Goal: Task Accomplishment & Management: Use online tool/utility

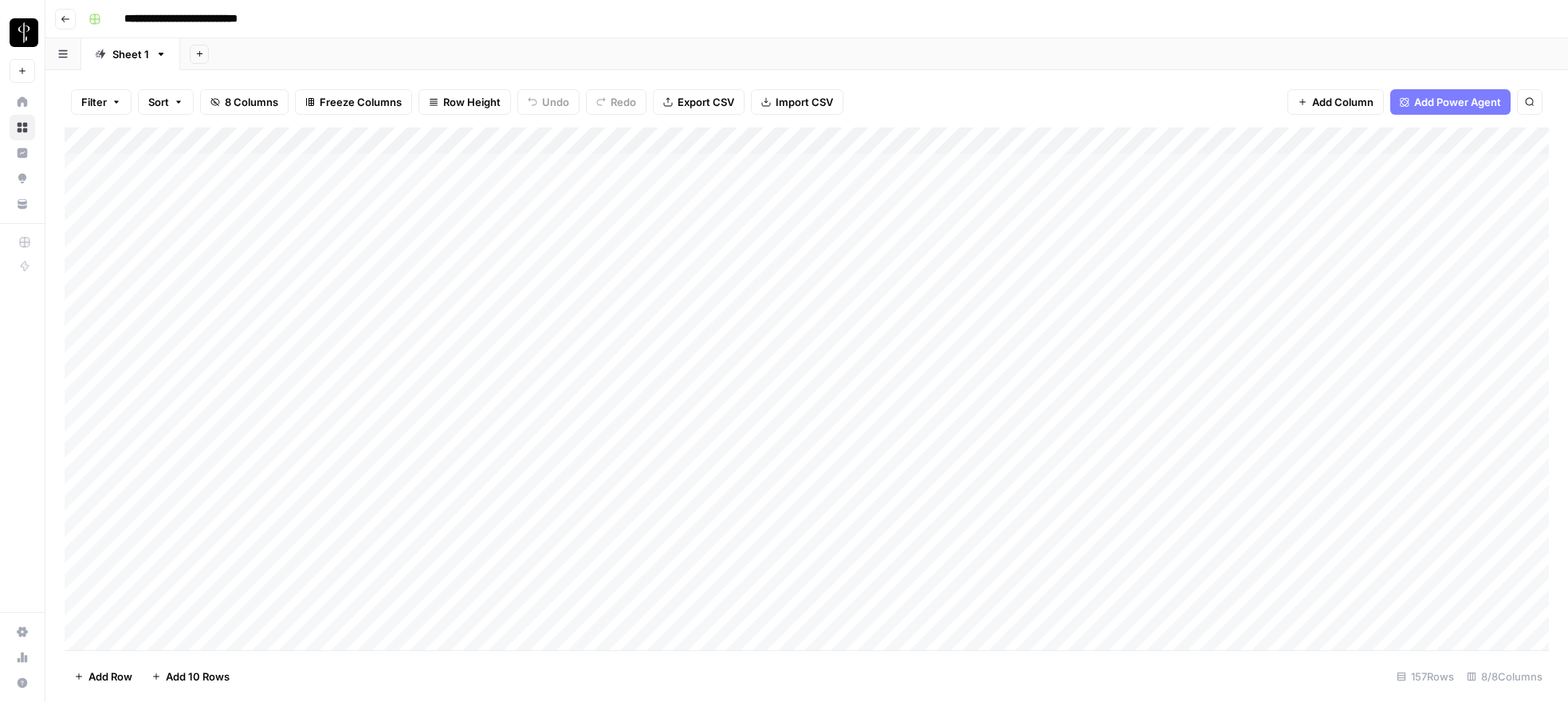
click at [1006, 163] on div "Add Column" at bounding box center [807, 389] width 1484 height 523
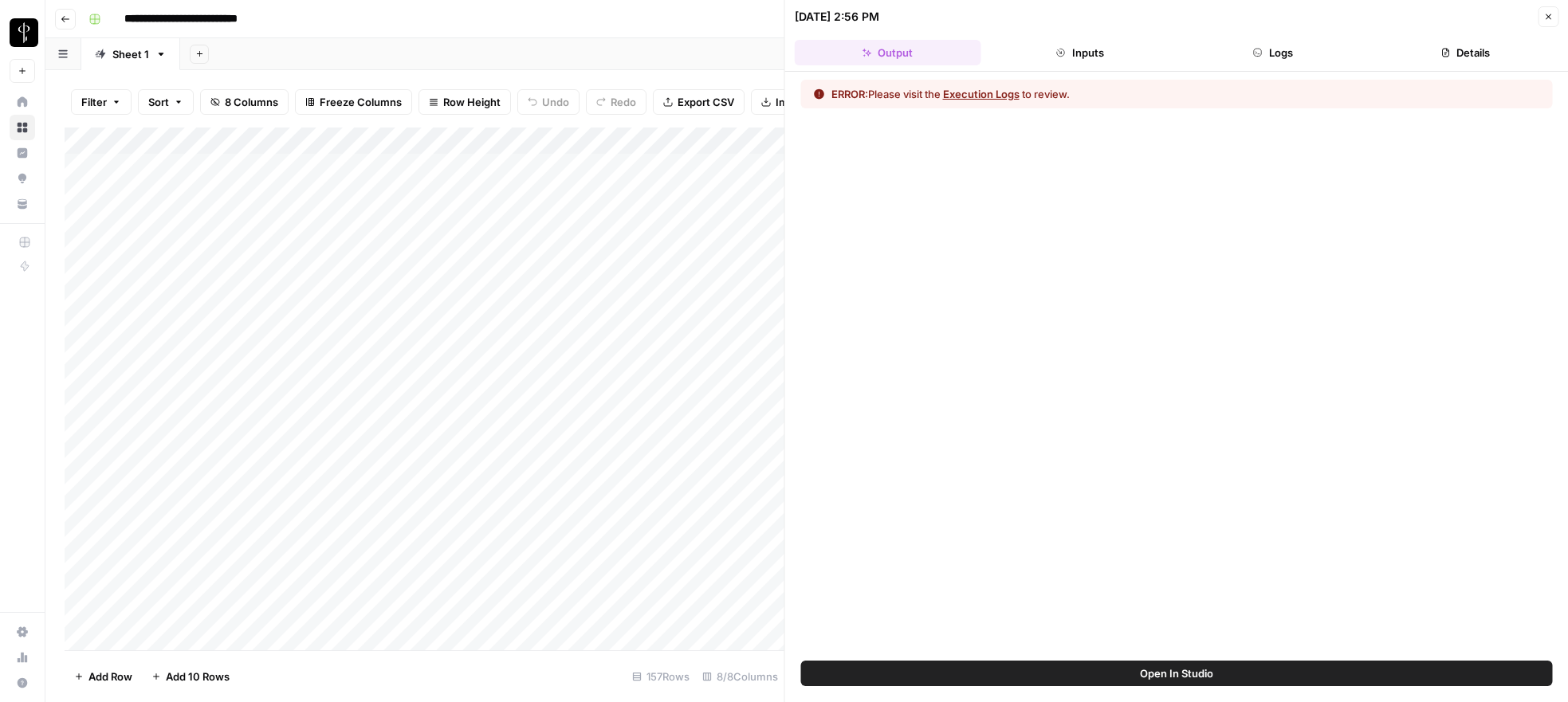
click at [1273, 52] on button "Logs" at bounding box center [1274, 52] width 187 height 26
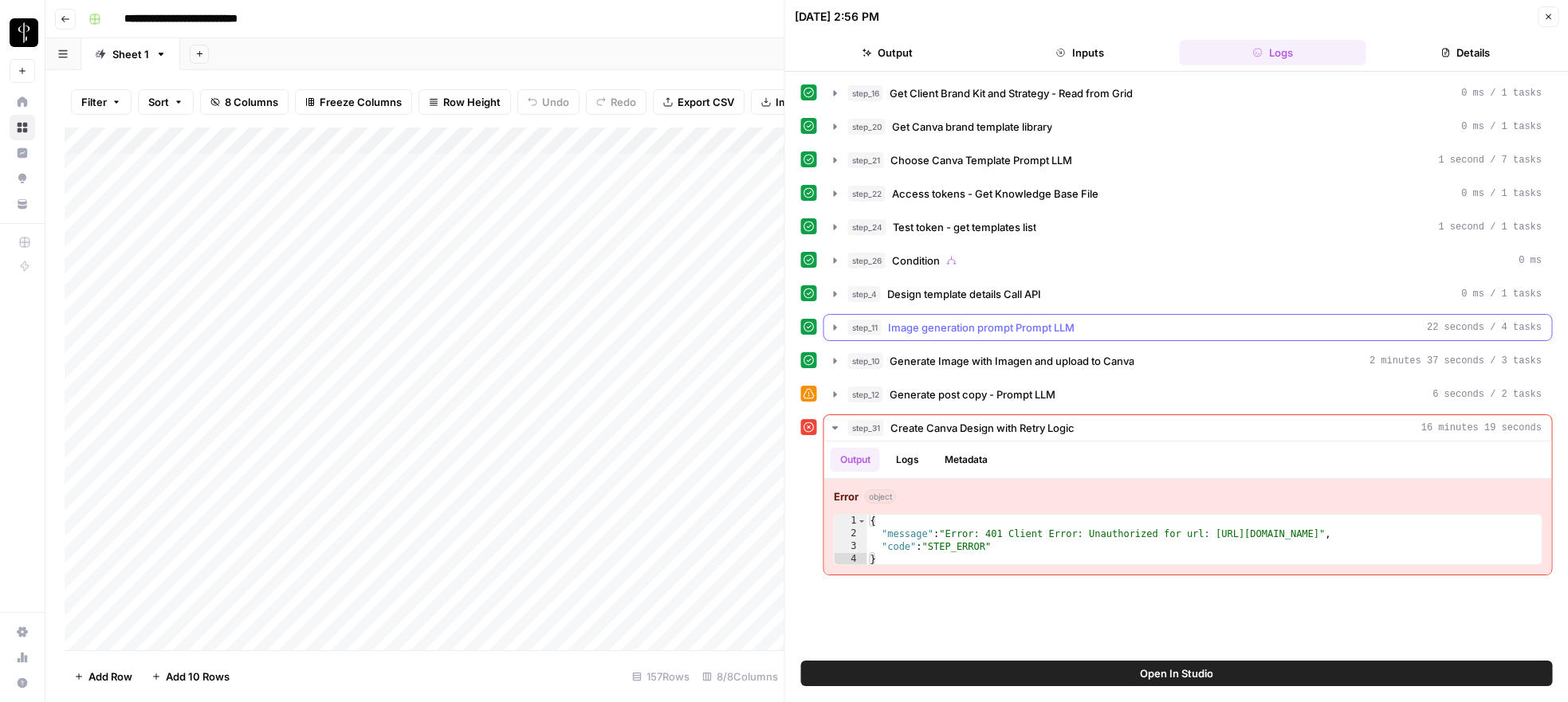
click at [831, 331] on icon "button" at bounding box center [834, 327] width 12 height 12
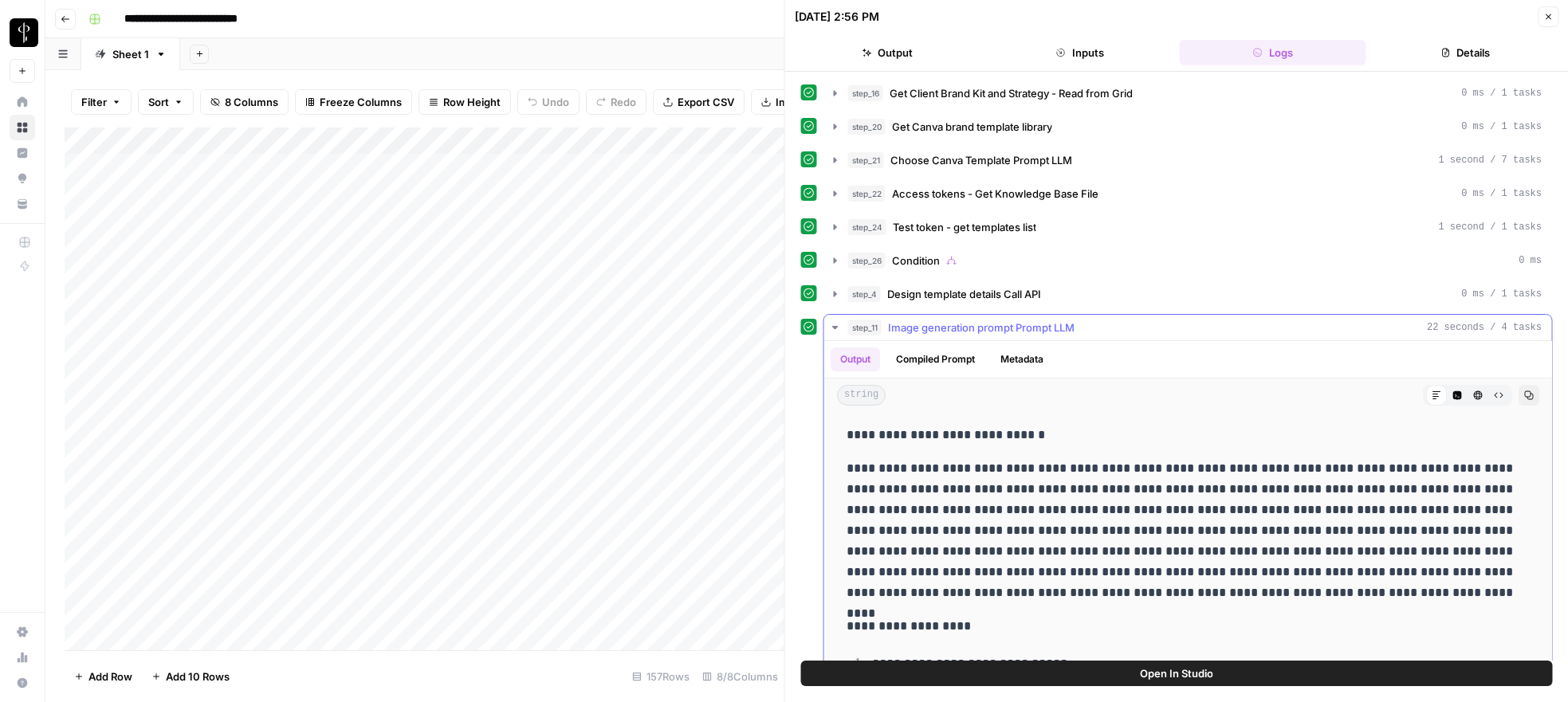
click at [831, 331] on icon "button" at bounding box center [834, 327] width 12 height 12
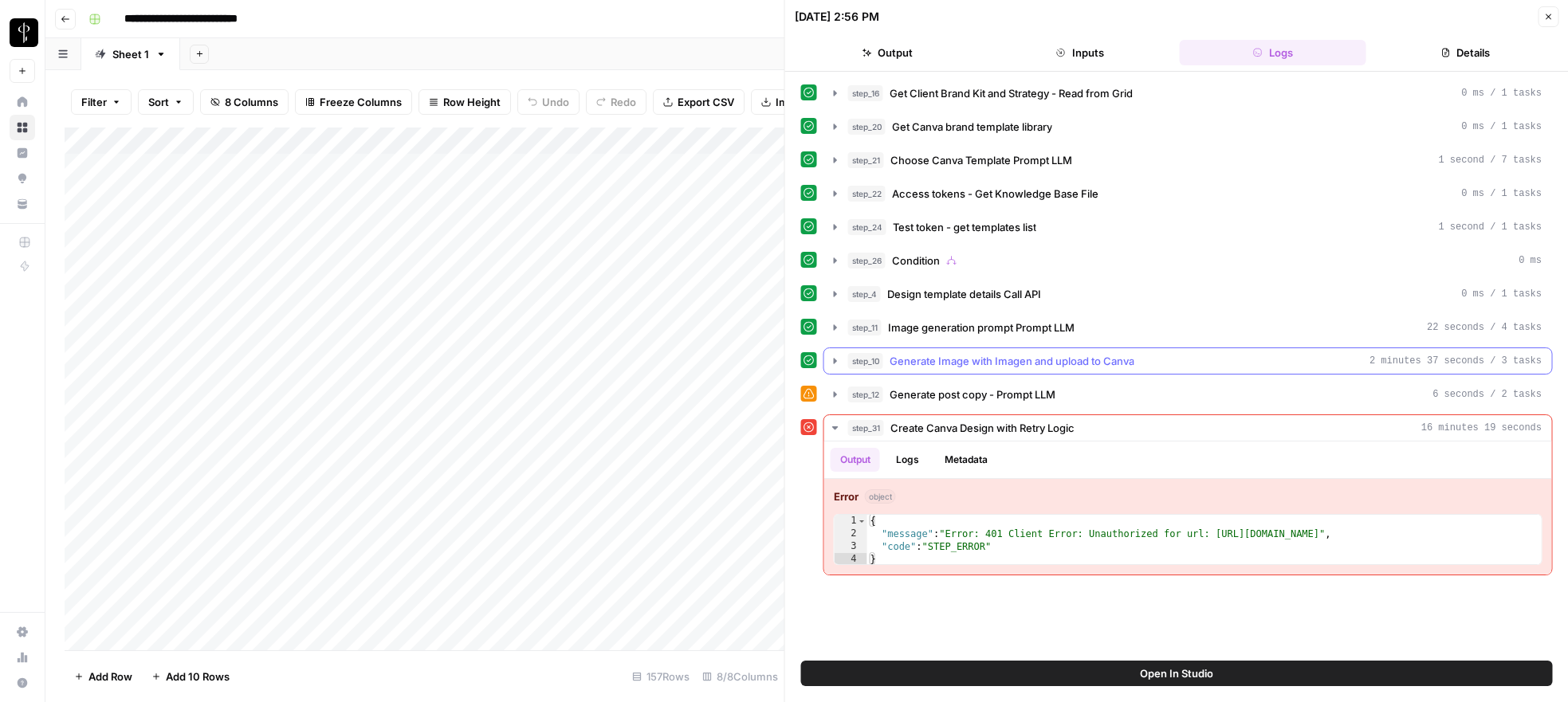
click at [834, 359] on icon "button" at bounding box center [834, 361] width 3 height 6
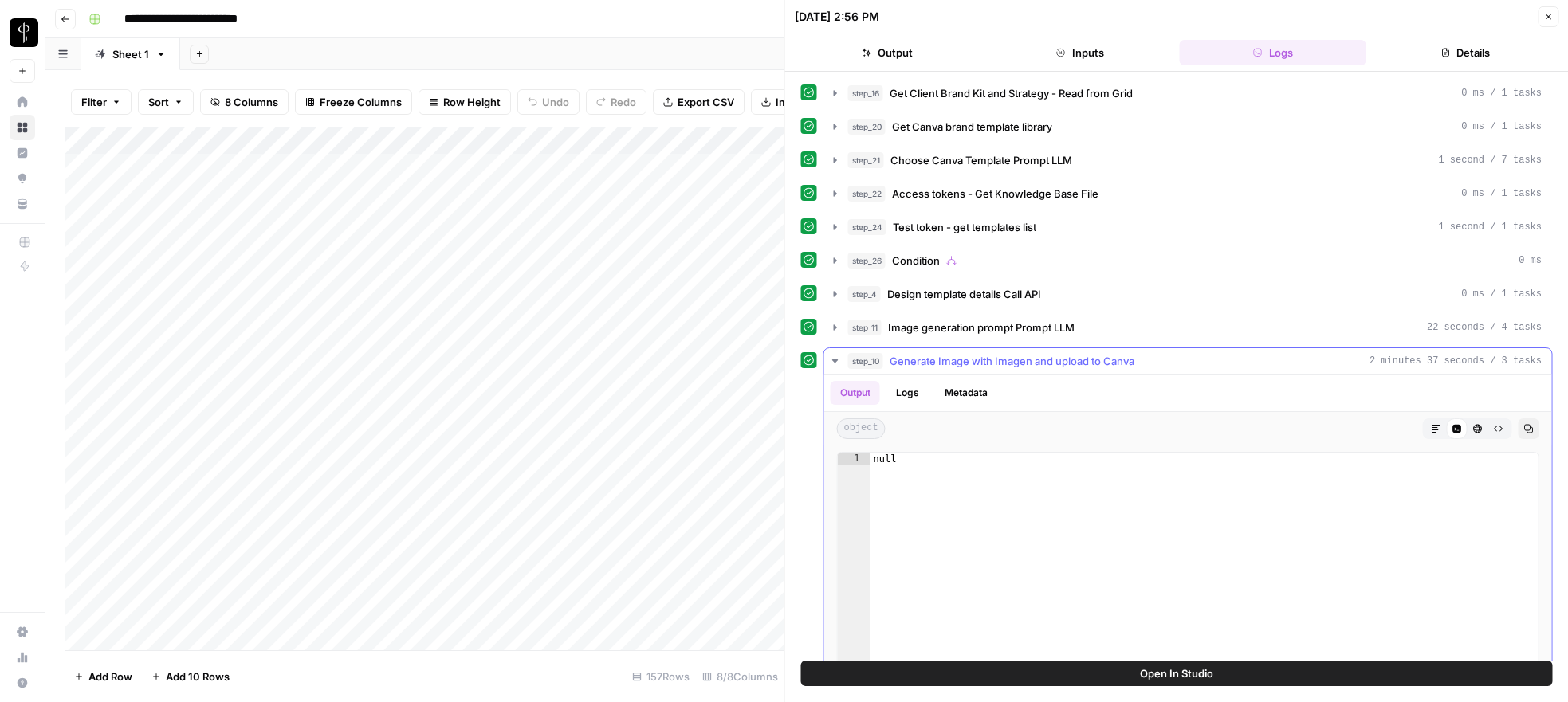
click at [904, 394] on button "Logs" at bounding box center [908, 392] width 42 height 24
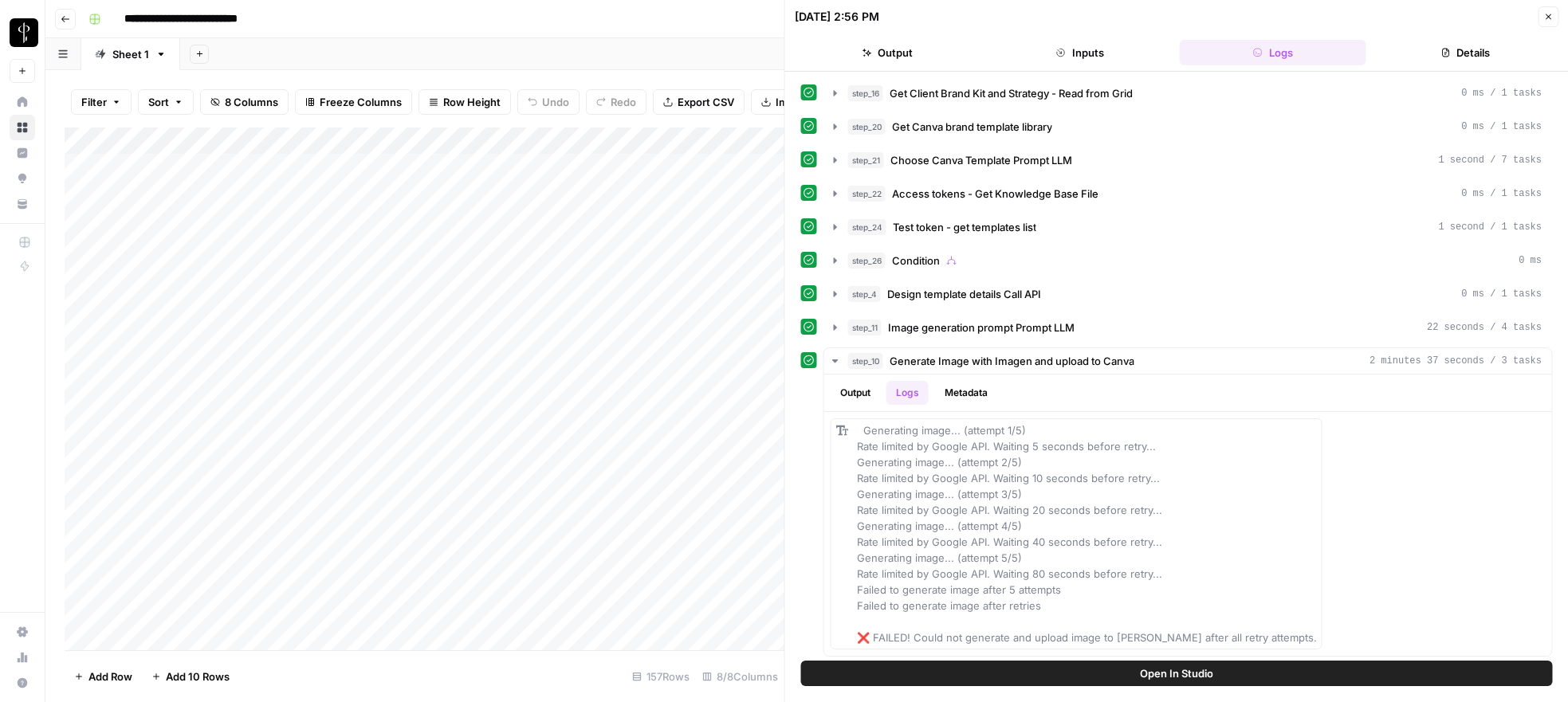
click at [1546, 16] on icon "button" at bounding box center [1548, 17] width 10 height 10
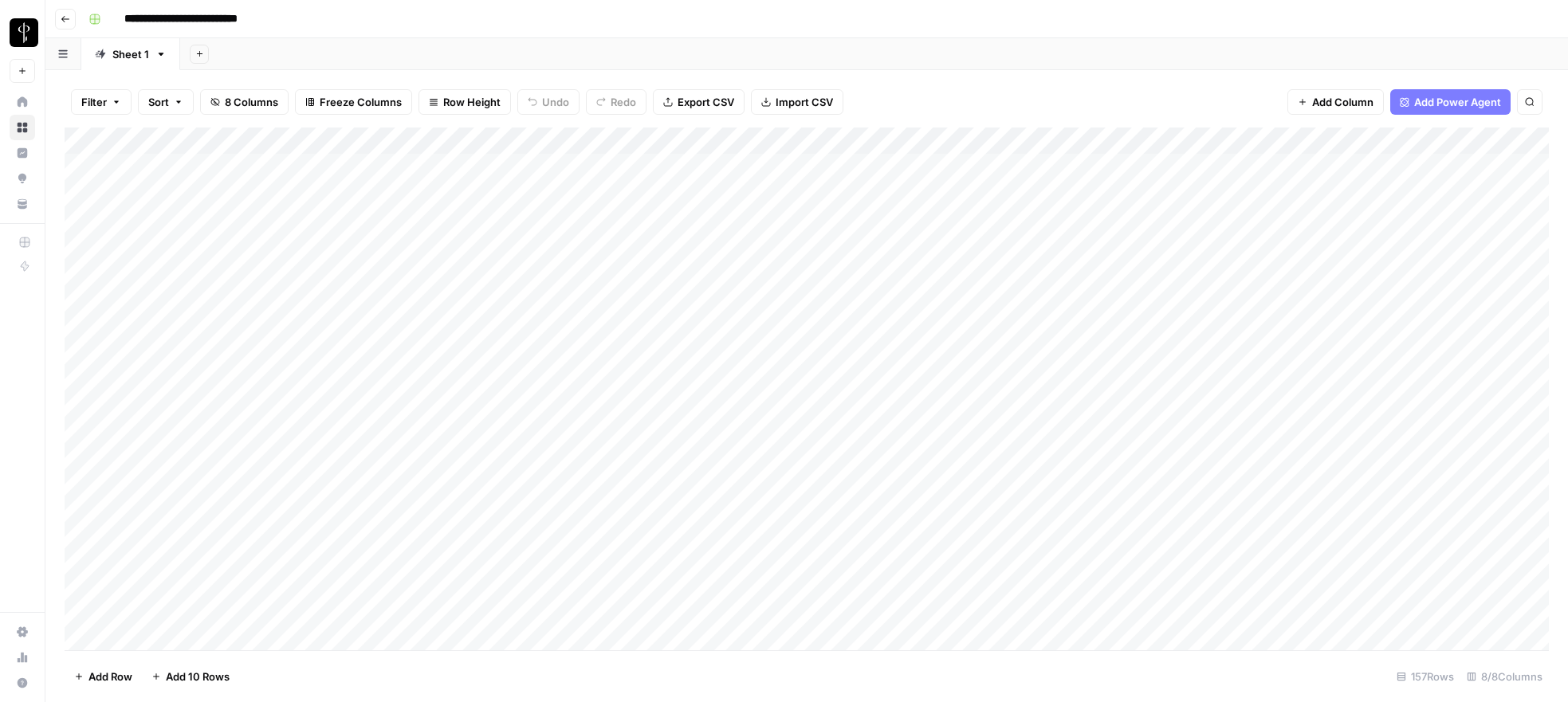
click at [67, 19] on icon "button" at bounding box center [66, 19] width 10 height 10
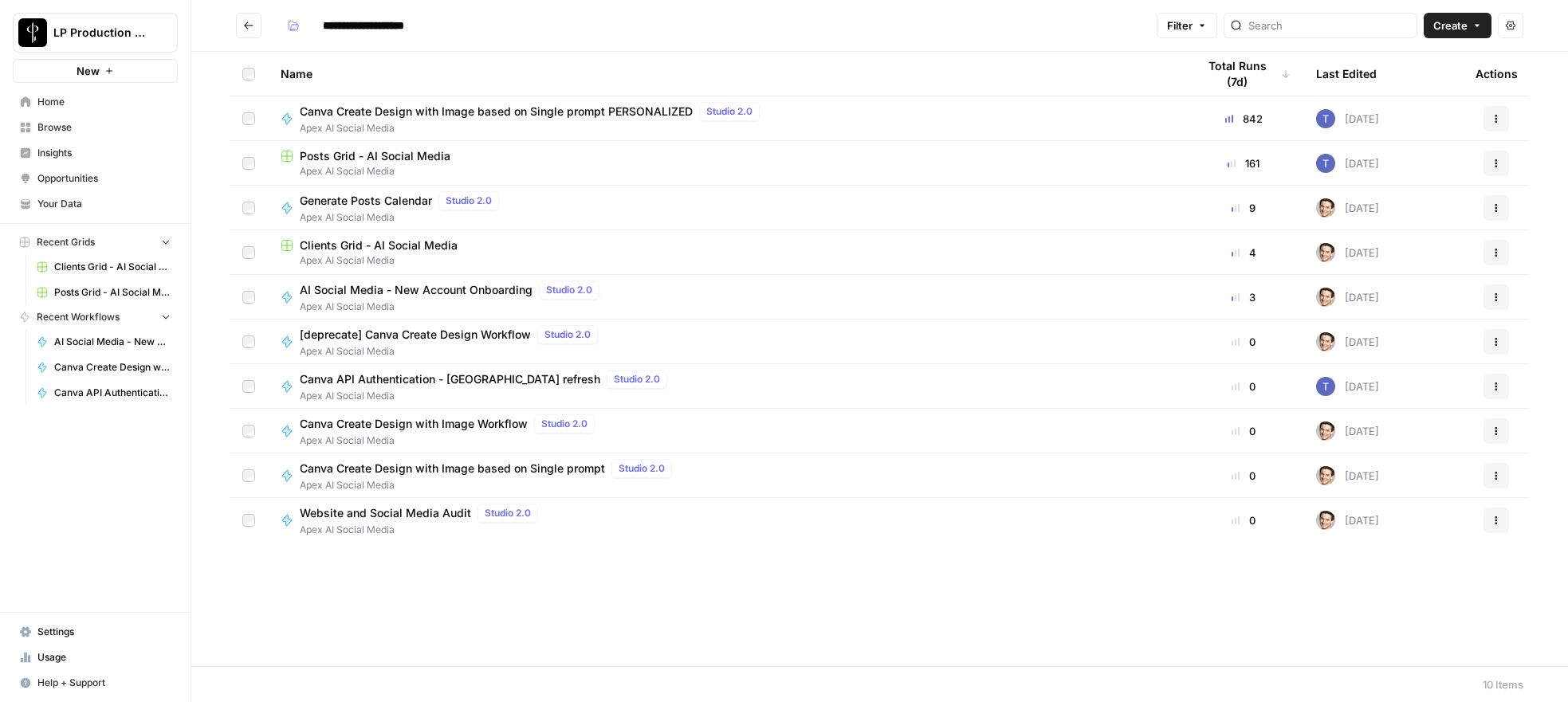
click at [58, 126] on span "Browse" at bounding box center [104, 127] width 133 height 14
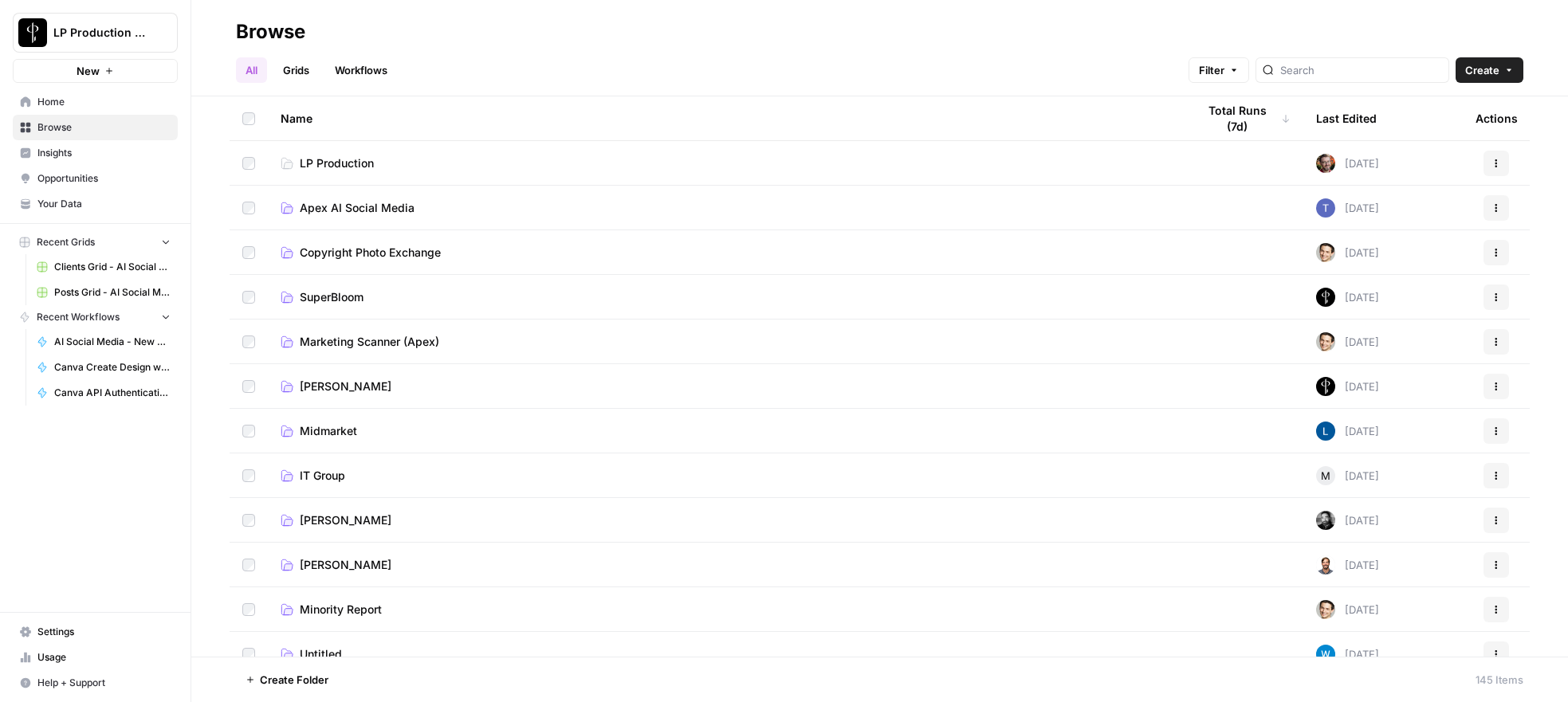
click at [345, 206] on span "Apex AI Social Media" at bounding box center [357, 208] width 115 height 16
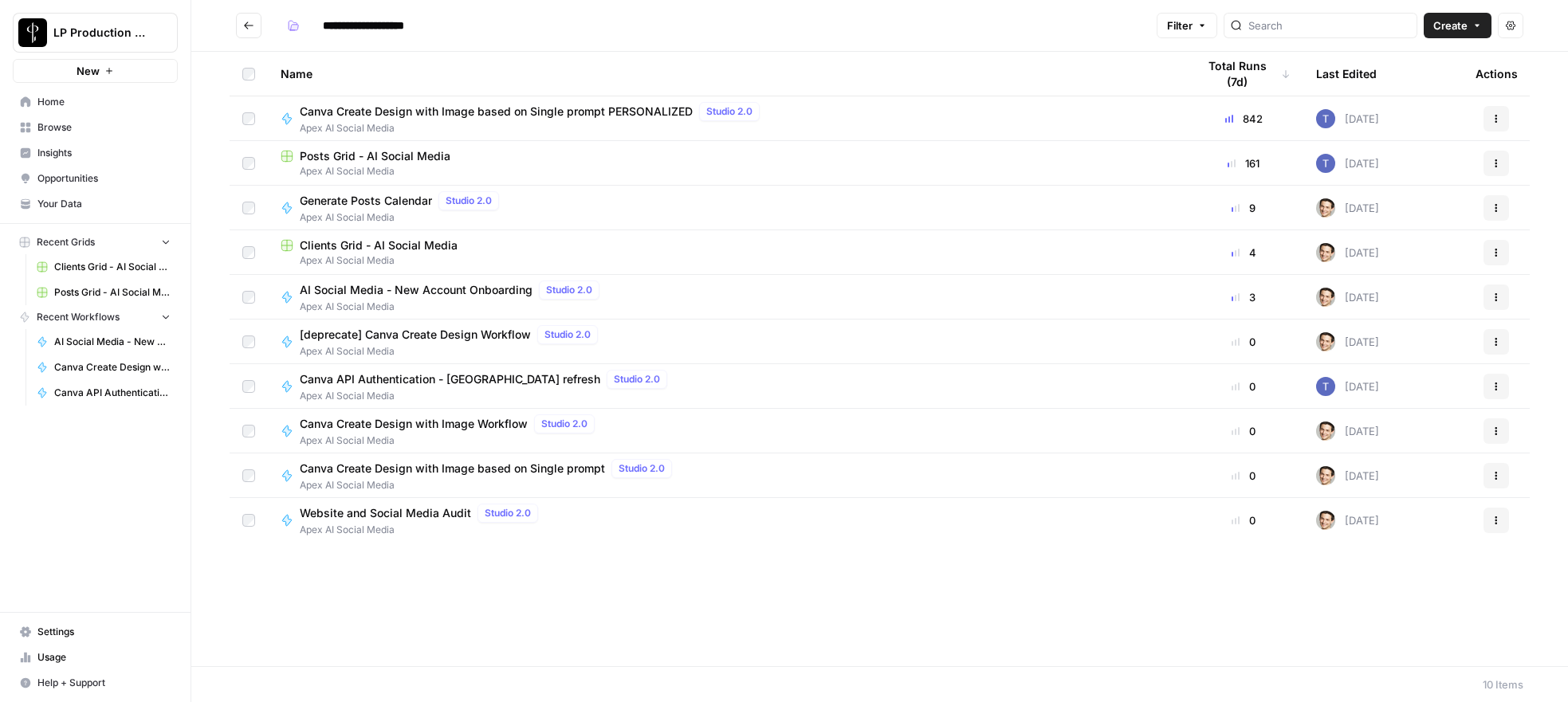
click at [440, 116] on span "Canva Create Design with Image based on Single prompt PERSONALIZED" at bounding box center [496, 111] width 393 height 16
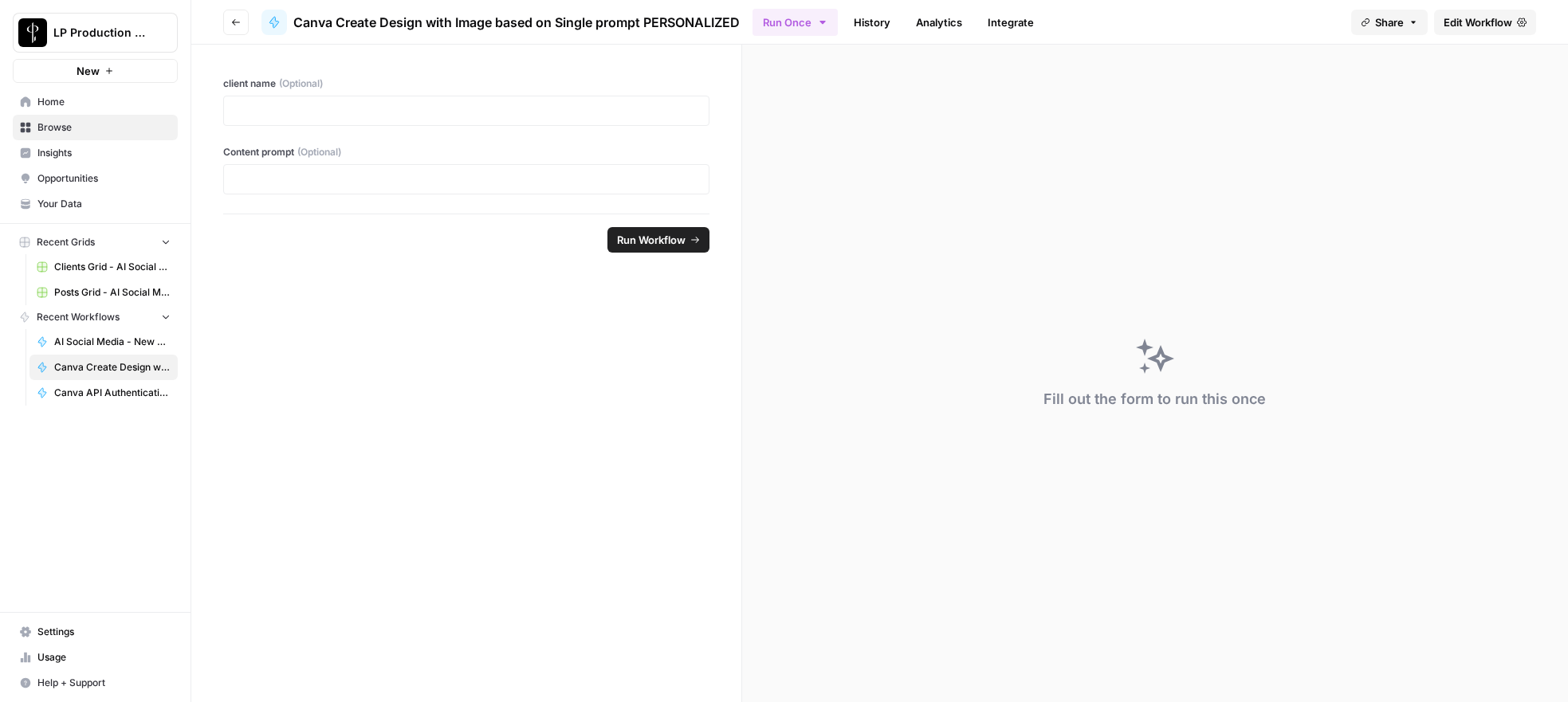
click at [1506, 32] on link "Edit Workflow" at bounding box center [1484, 22] width 102 height 26
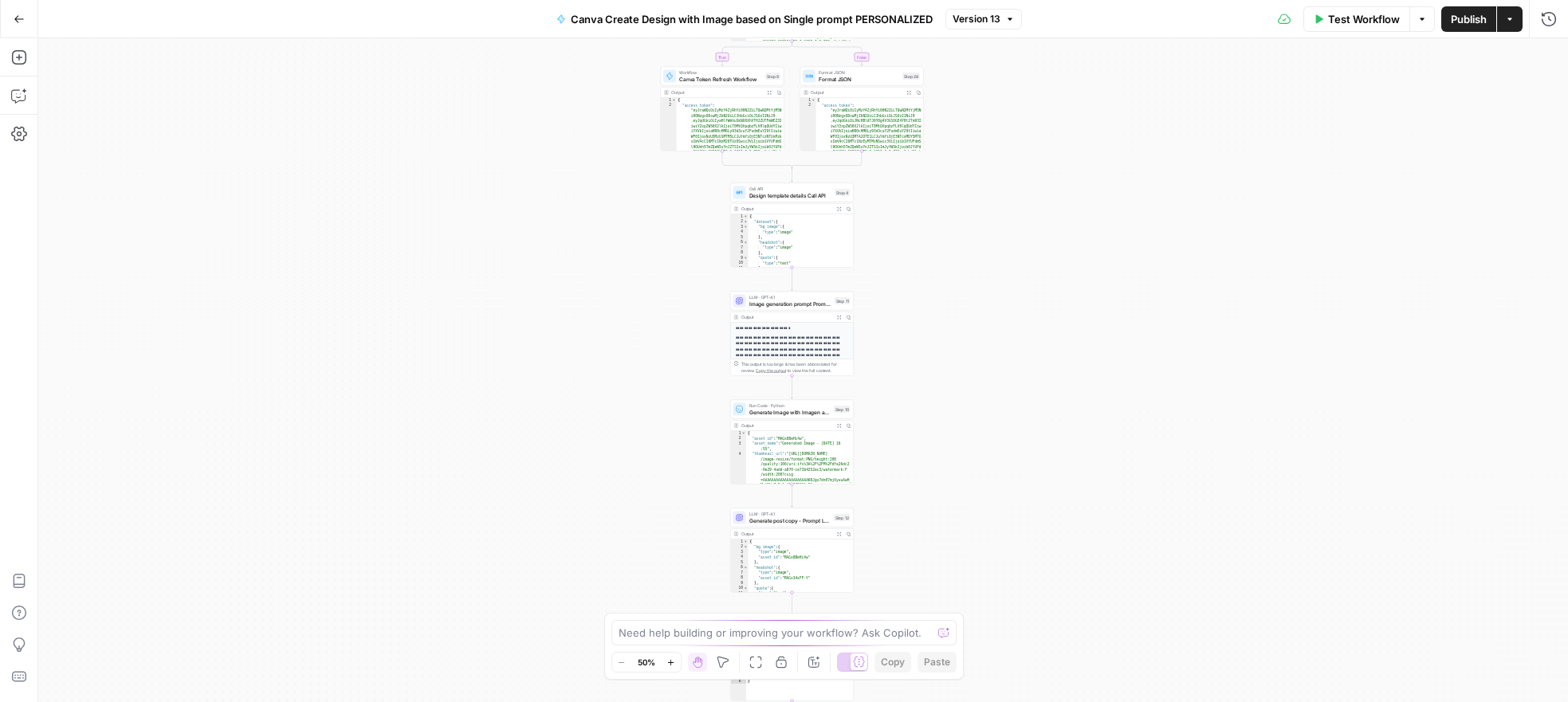
drag, startPoint x: 931, startPoint y: 447, endPoint x: 919, endPoint y: 384, distance: 64.1
click at [919, 384] on div "true false Workflow Set Inputs Inputs Read from Grid Get Client Brand Kit and S…" at bounding box center [803, 370] width 1530 height 664
click at [754, 418] on div "Run Code · Python Generate Image with Imagen and upload to Canva Step 10 Copy s…" at bounding box center [793, 410] width 124 height 19
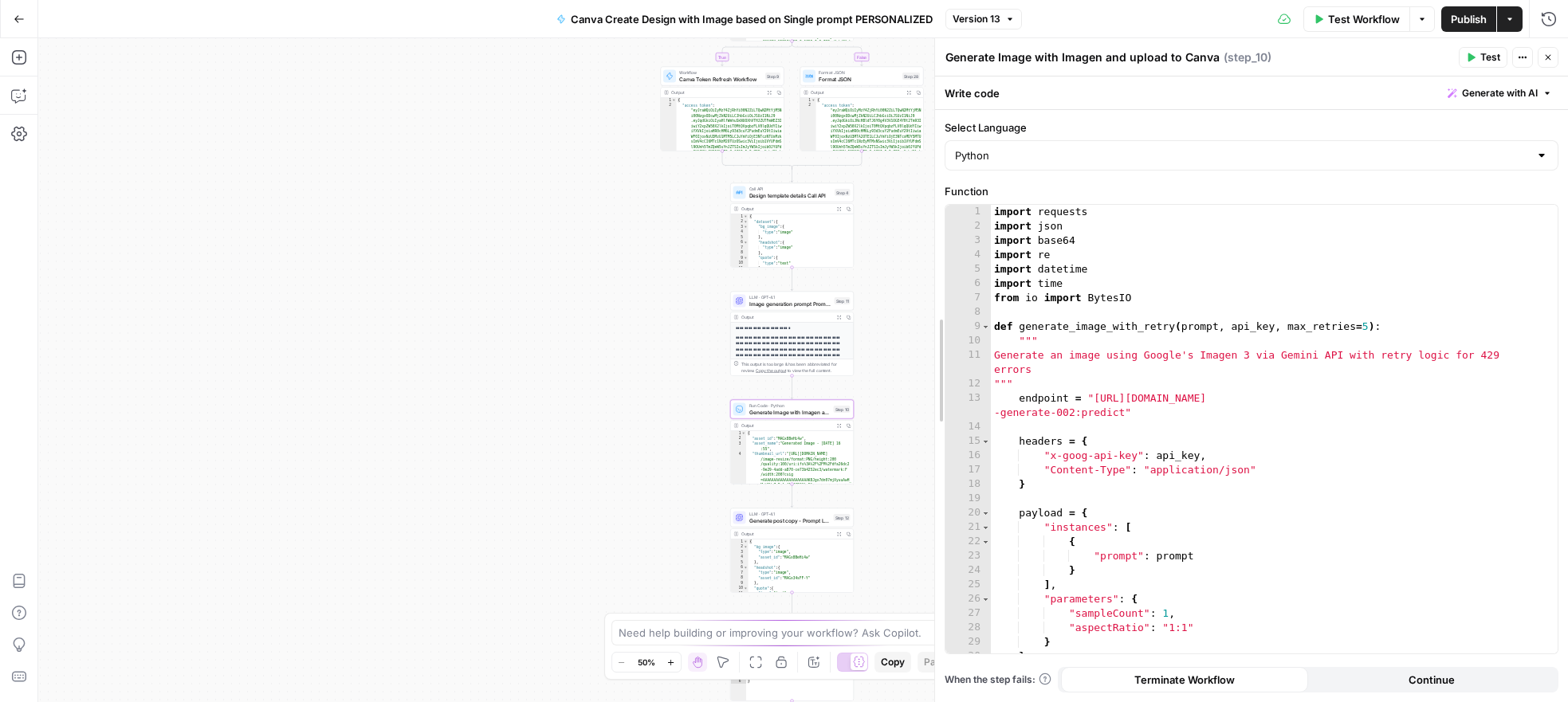
drag, startPoint x: 1248, startPoint y: 297, endPoint x: 934, endPoint y: 291, distance: 314.1
click at [934, 291] on div at bounding box center [935, 370] width 16 height 664
click at [1466, 101] on div "Write code Generate with AI" at bounding box center [1252, 92] width 633 height 32
click at [1465, 95] on span "Generate with AI" at bounding box center [1499, 92] width 75 height 14
click at [1431, 162] on div at bounding box center [1398, 187] width 305 height 95
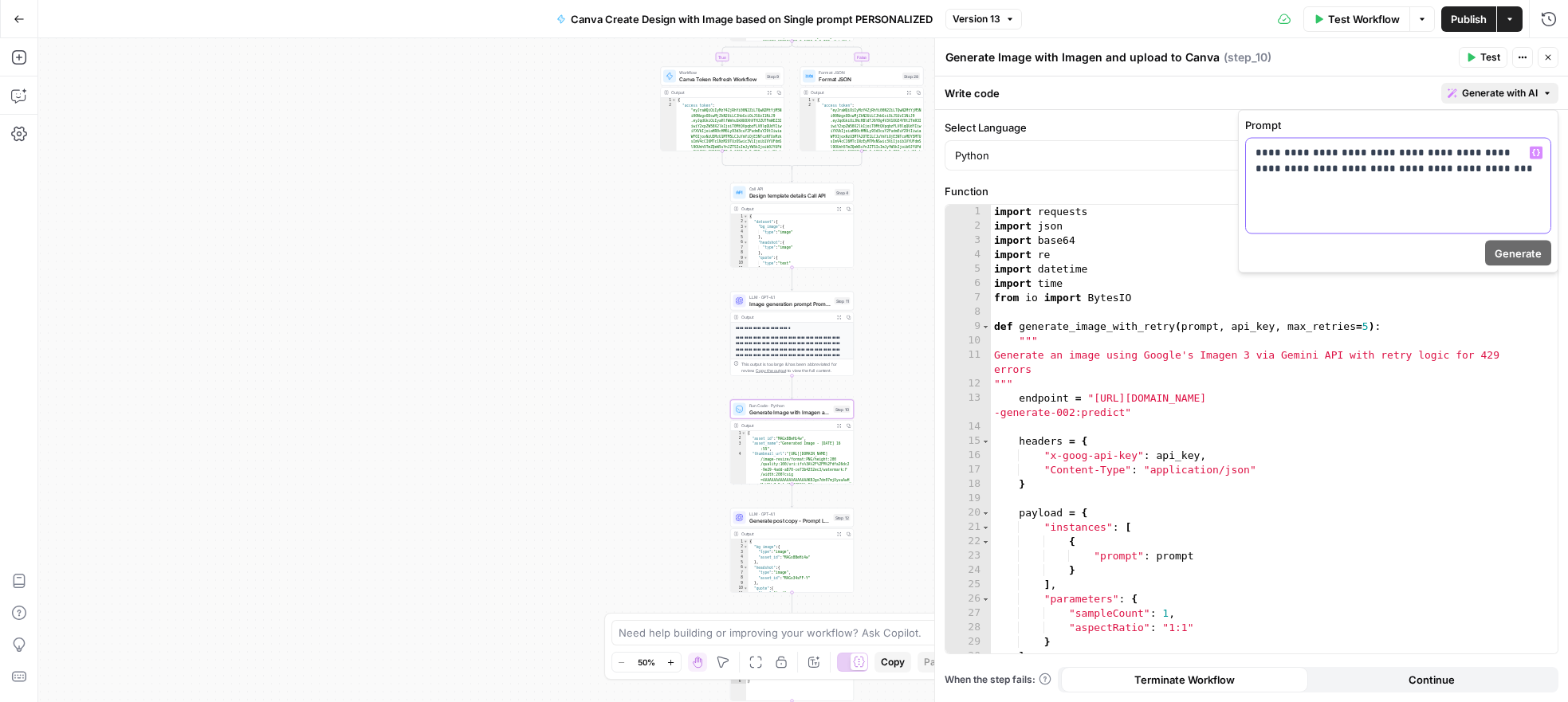
click at [1512, 151] on p "**********" at bounding box center [1398, 160] width 286 height 31
click at [1527, 258] on span "Generate" at bounding box center [1518, 253] width 47 height 16
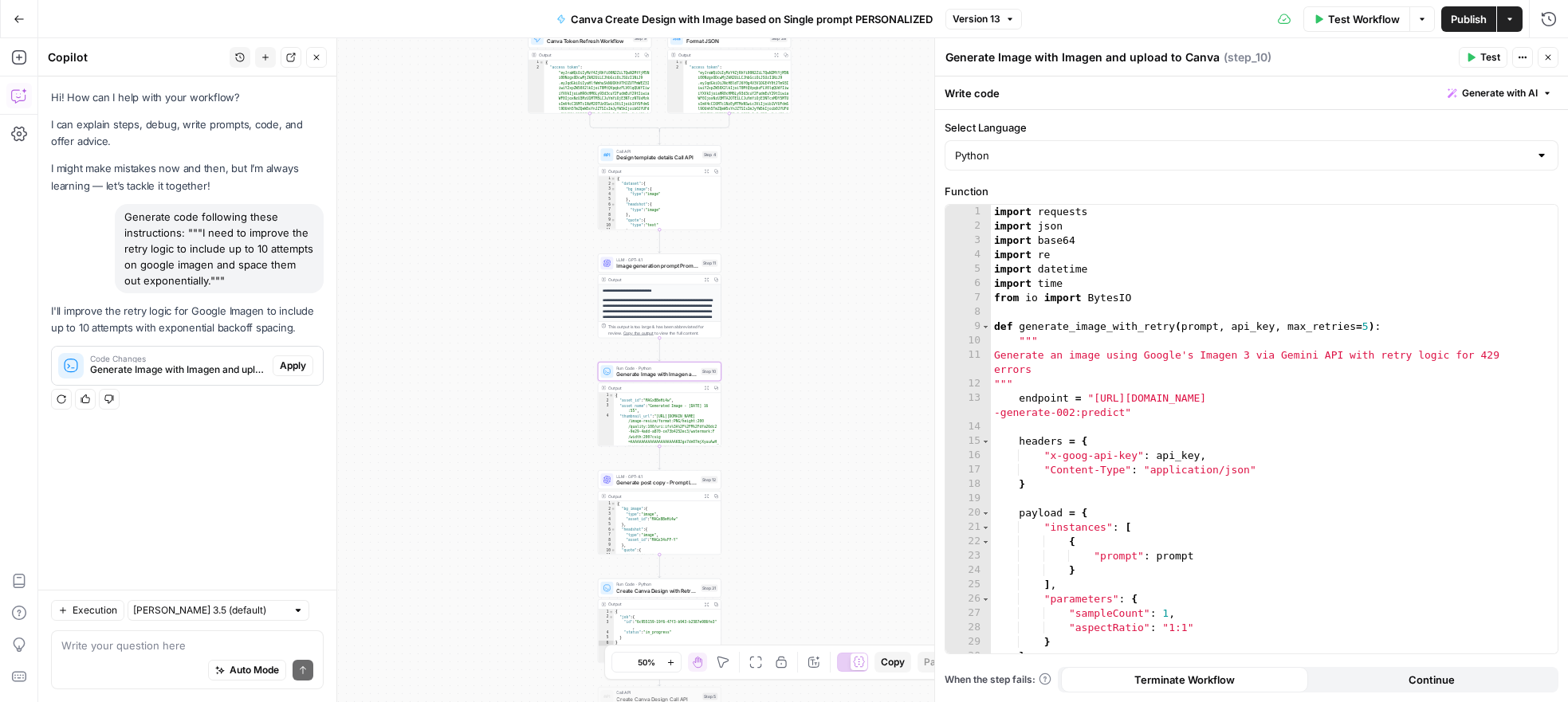
click at [295, 367] on span "Apply" at bounding box center [293, 366] width 27 height 14
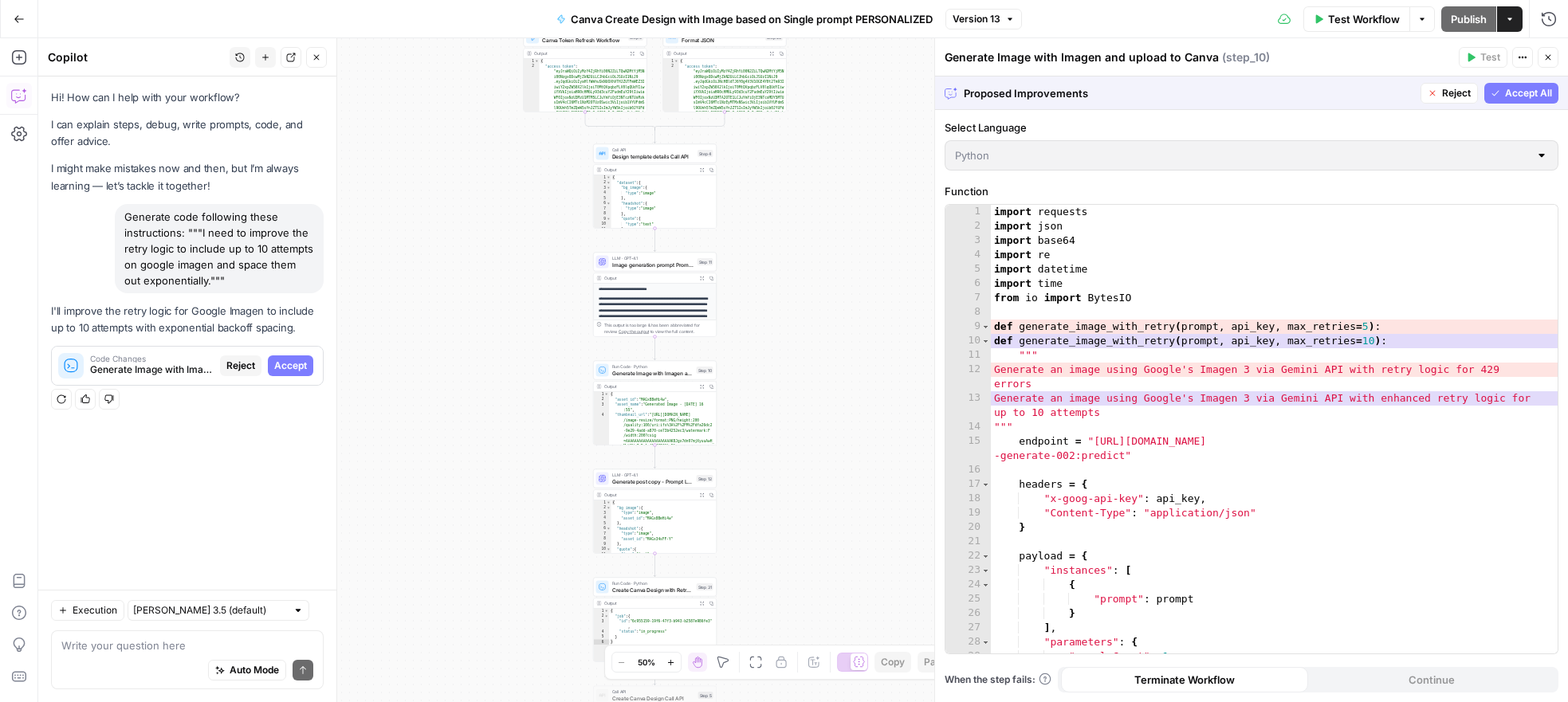
click at [1531, 89] on span "Accept All" at bounding box center [1528, 92] width 47 height 14
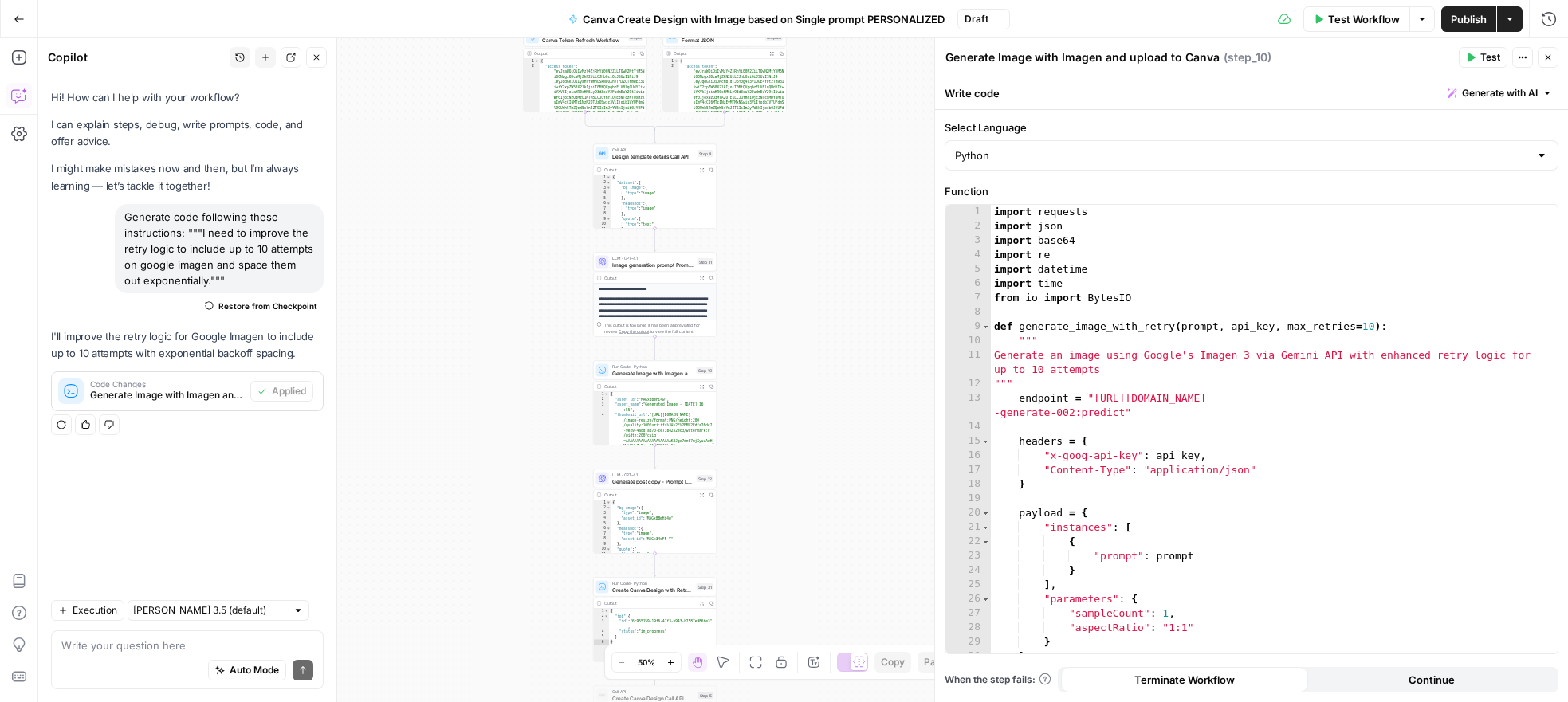
click at [1481, 17] on span "Publish" at bounding box center [1469, 19] width 36 height 16
click at [16, 22] on icon "button" at bounding box center [19, 19] width 11 height 11
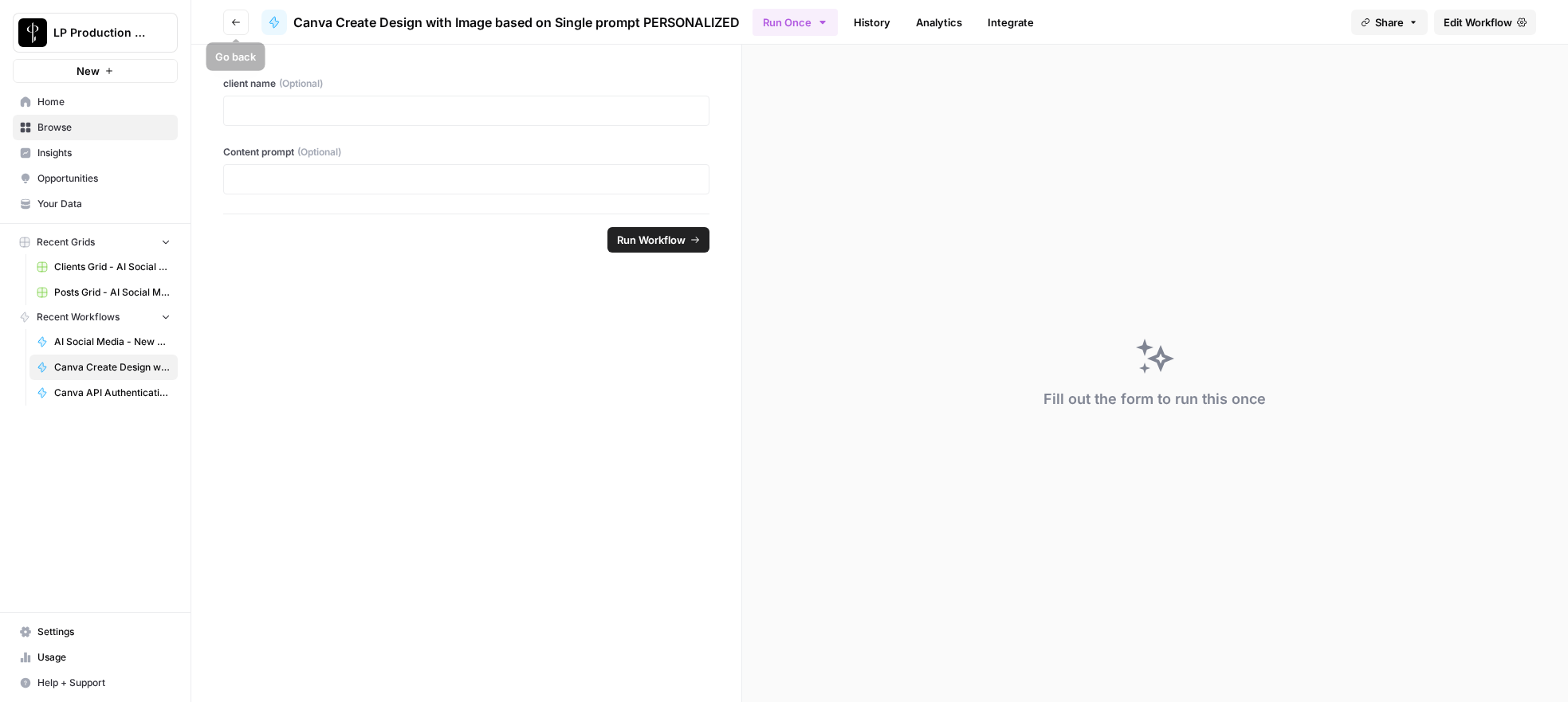
click at [226, 22] on button "Go back" at bounding box center [235, 22] width 26 height 26
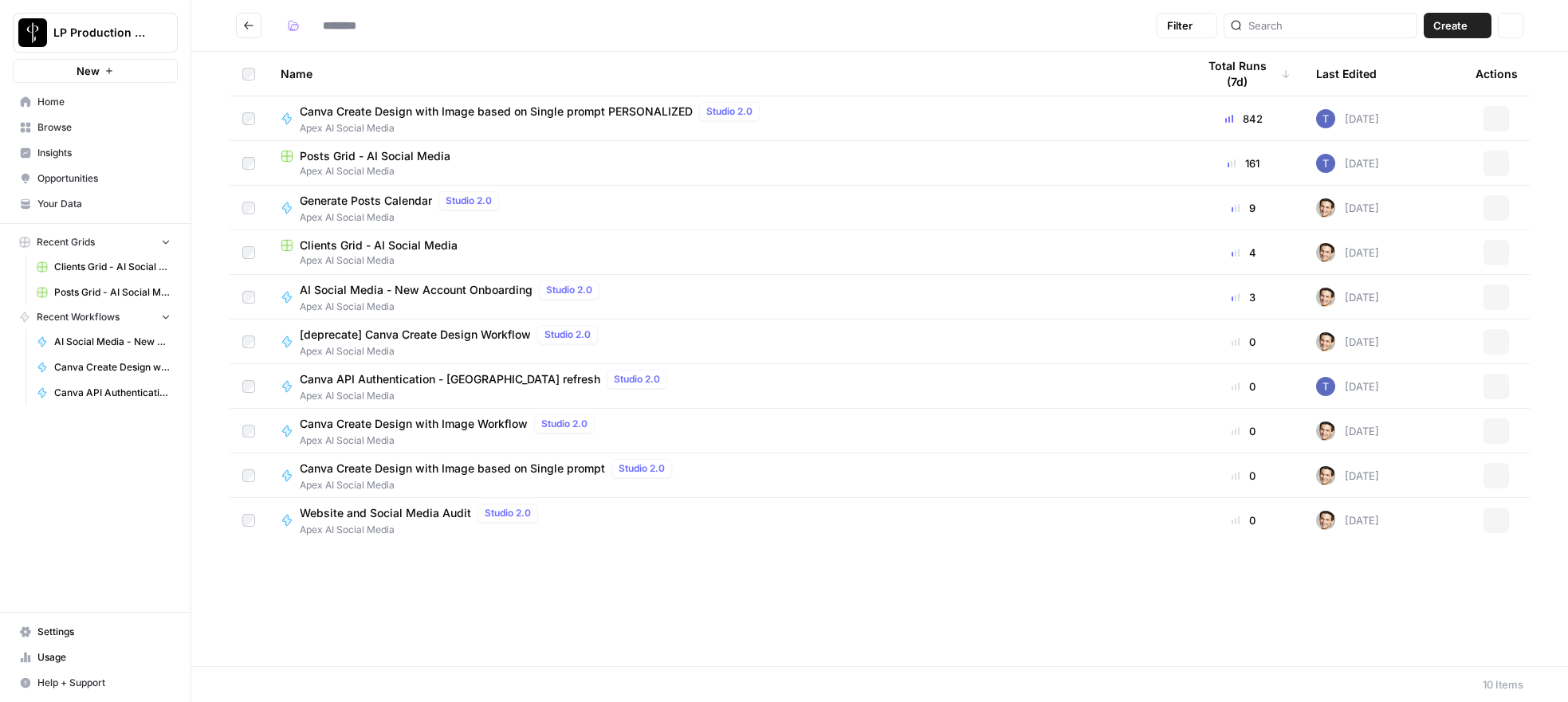
type input "**********"
click at [56, 134] on span "Browse" at bounding box center [104, 127] width 133 height 14
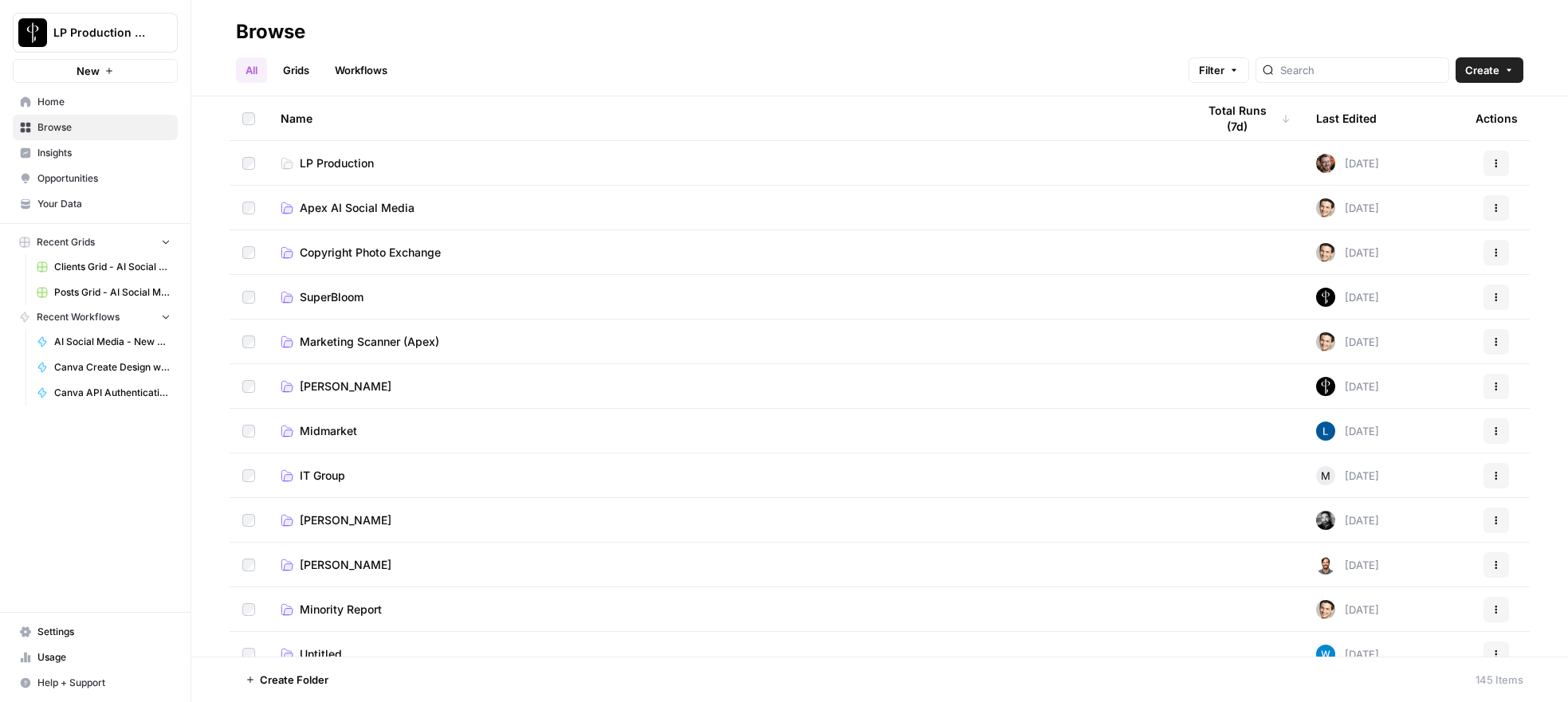
click at [327, 204] on span "Apex AI Social Media" at bounding box center [357, 208] width 115 height 16
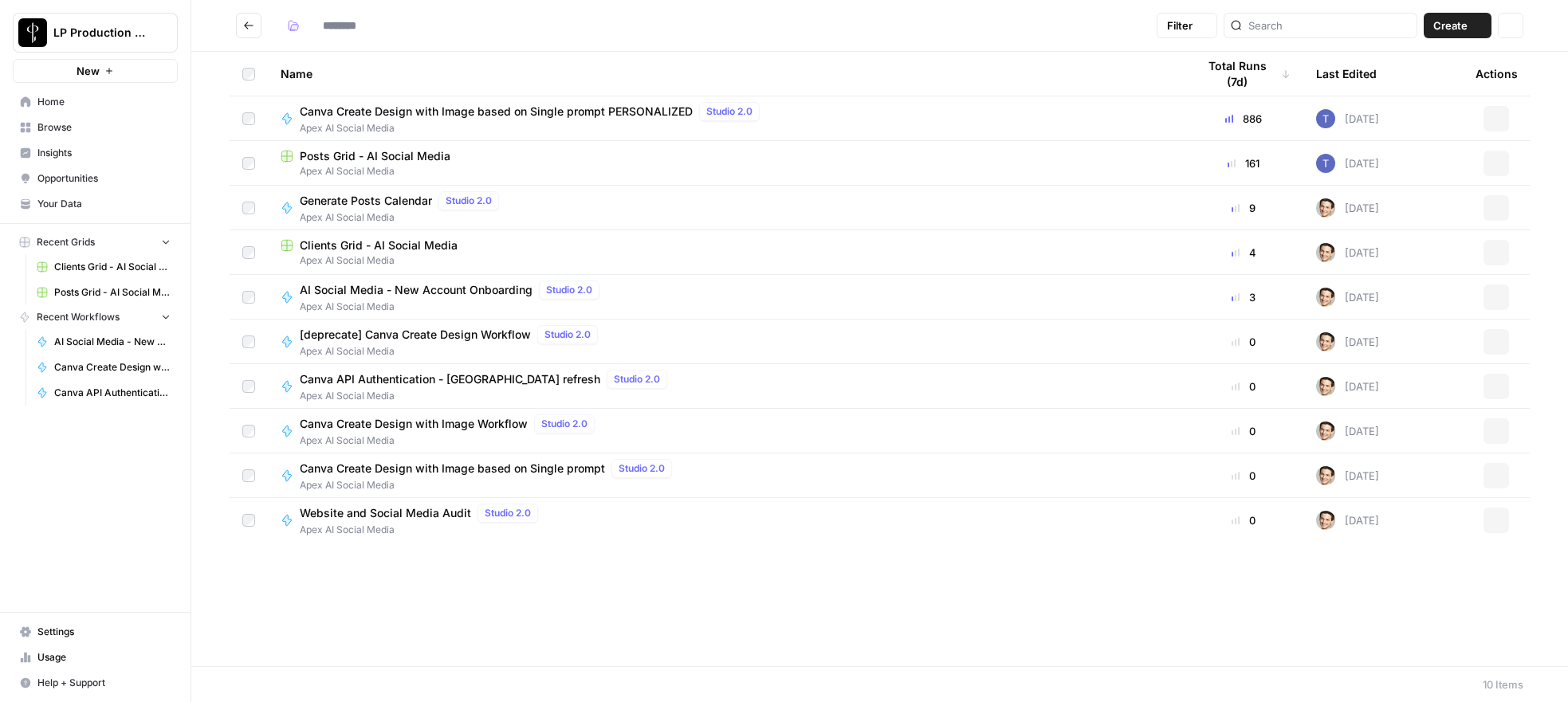
type input "**********"
click at [353, 162] on span "Posts Grid - AI Social Media" at bounding box center [375, 156] width 151 height 16
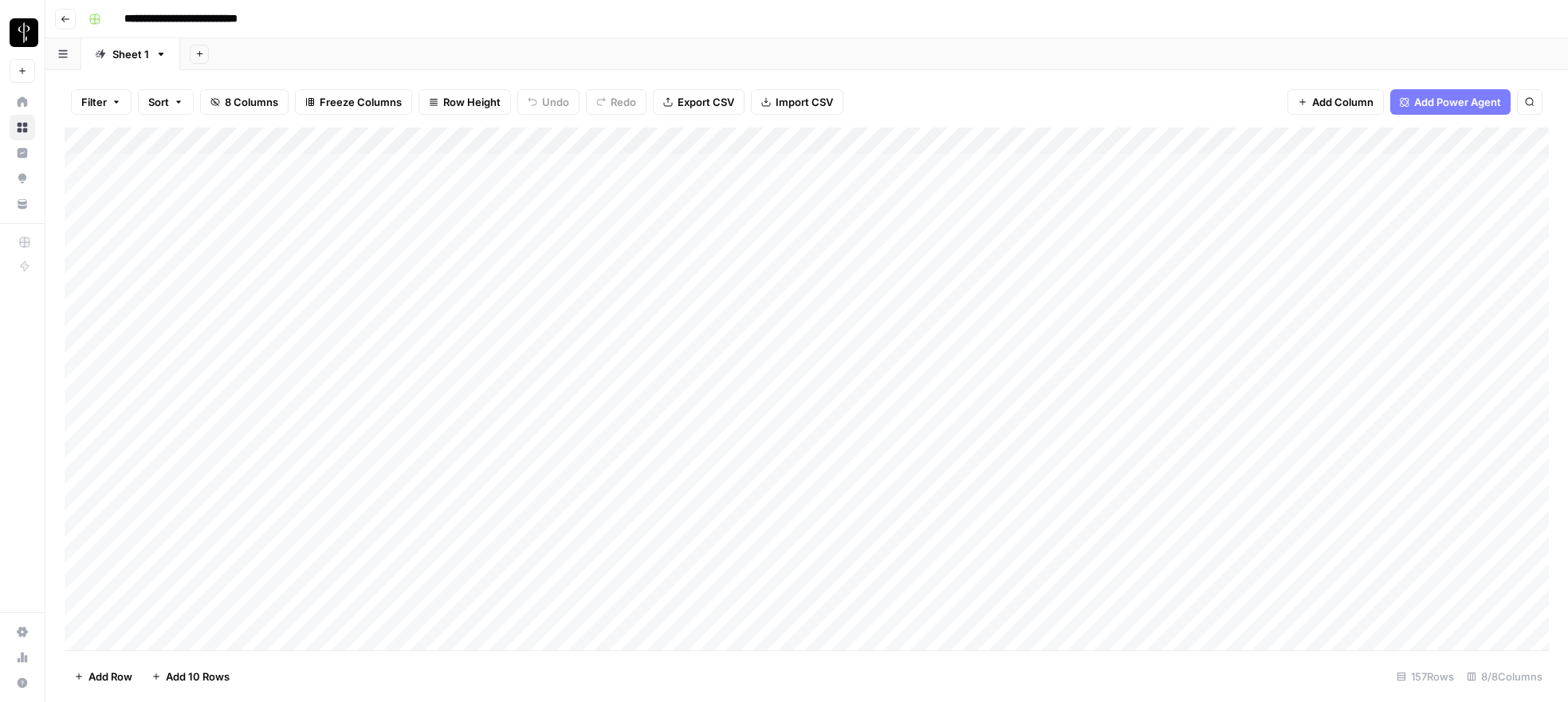
click at [1114, 143] on div "Add Column" at bounding box center [807, 389] width 1484 height 523
click at [1165, 283] on span "Rows with Errors" at bounding box center [1173, 279] width 100 height 16
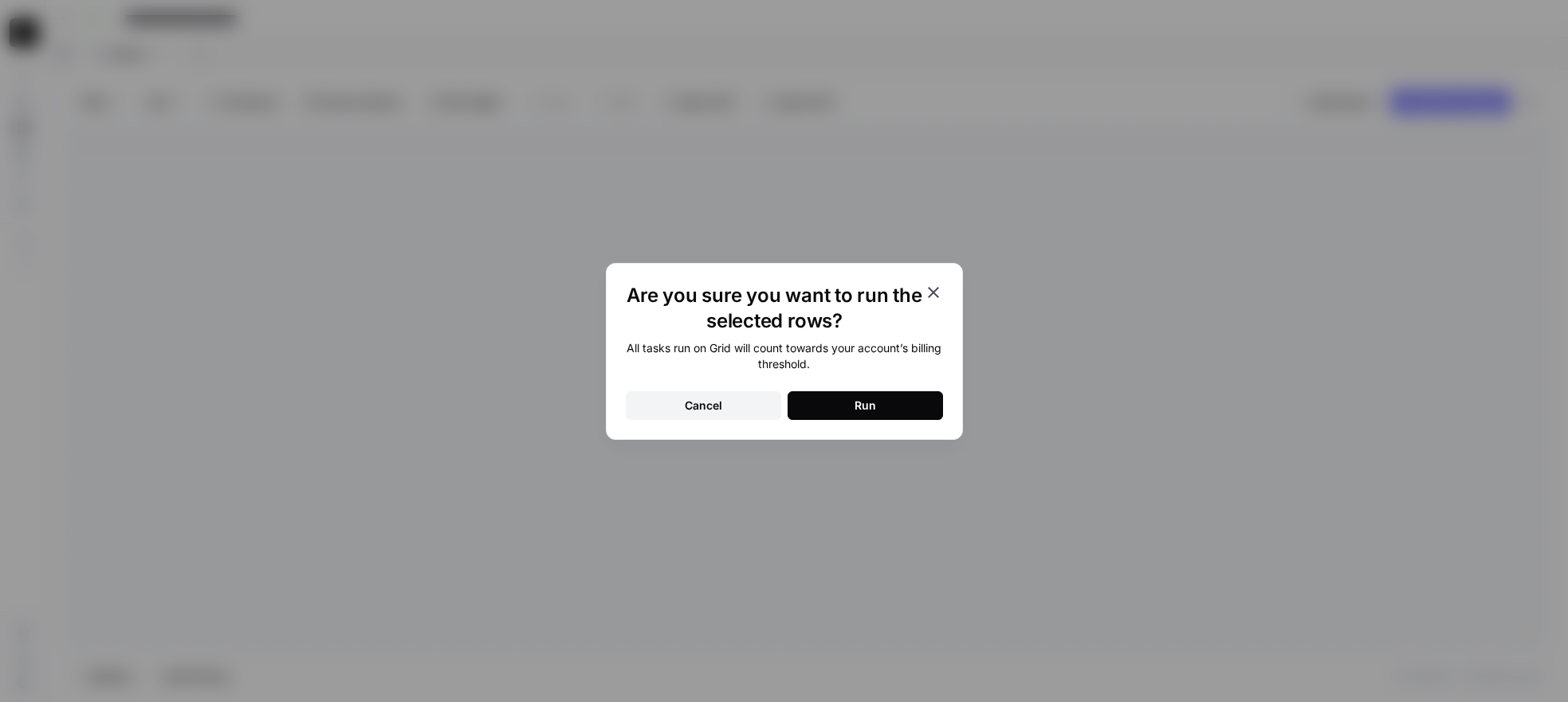
click at [837, 417] on button "Run" at bounding box center [865, 406] width 155 height 29
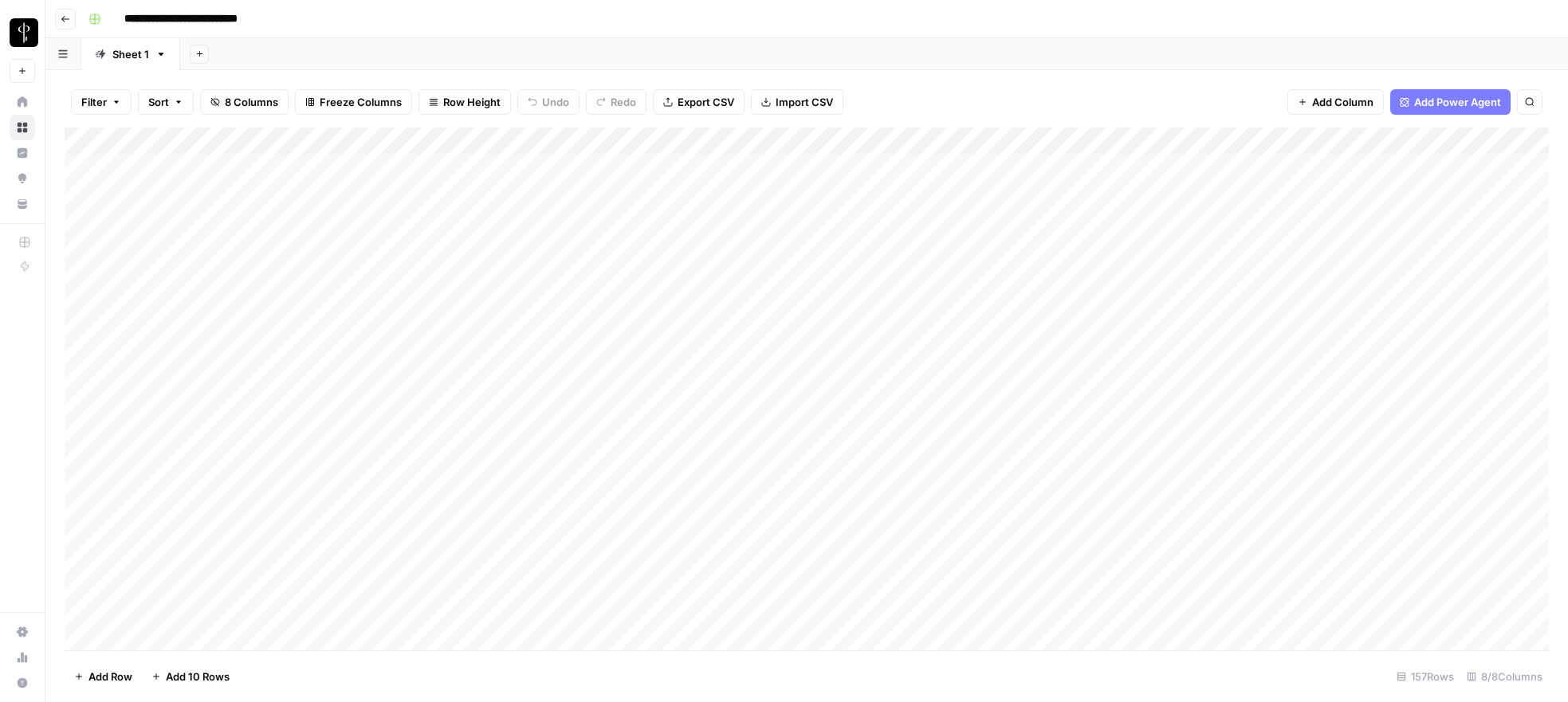
click at [1116, 141] on div "Add Column" at bounding box center [807, 389] width 1484 height 523
click at [1151, 277] on span "Rows with Errors" at bounding box center [1173, 279] width 100 height 16
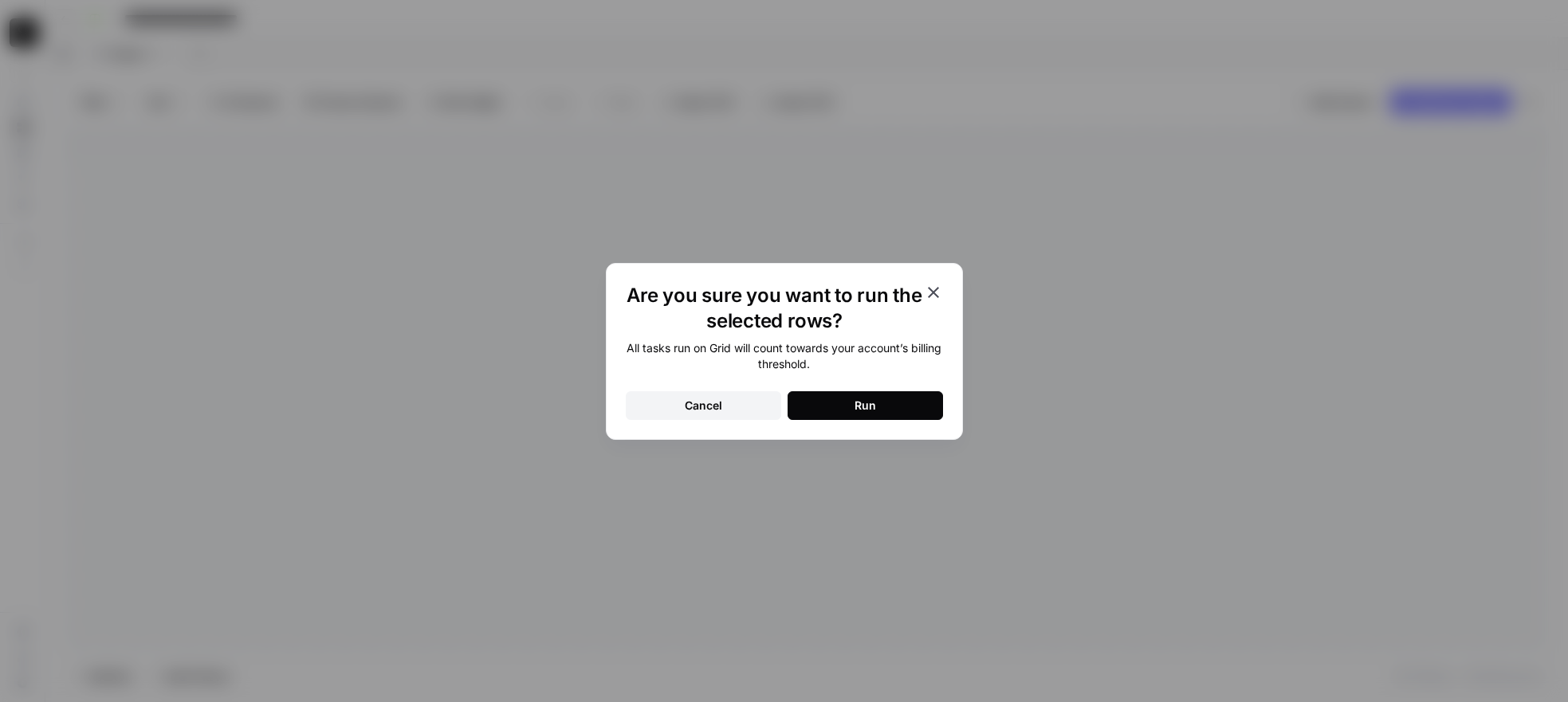
click at [889, 398] on button "Run" at bounding box center [865, 406] width 155 height 29
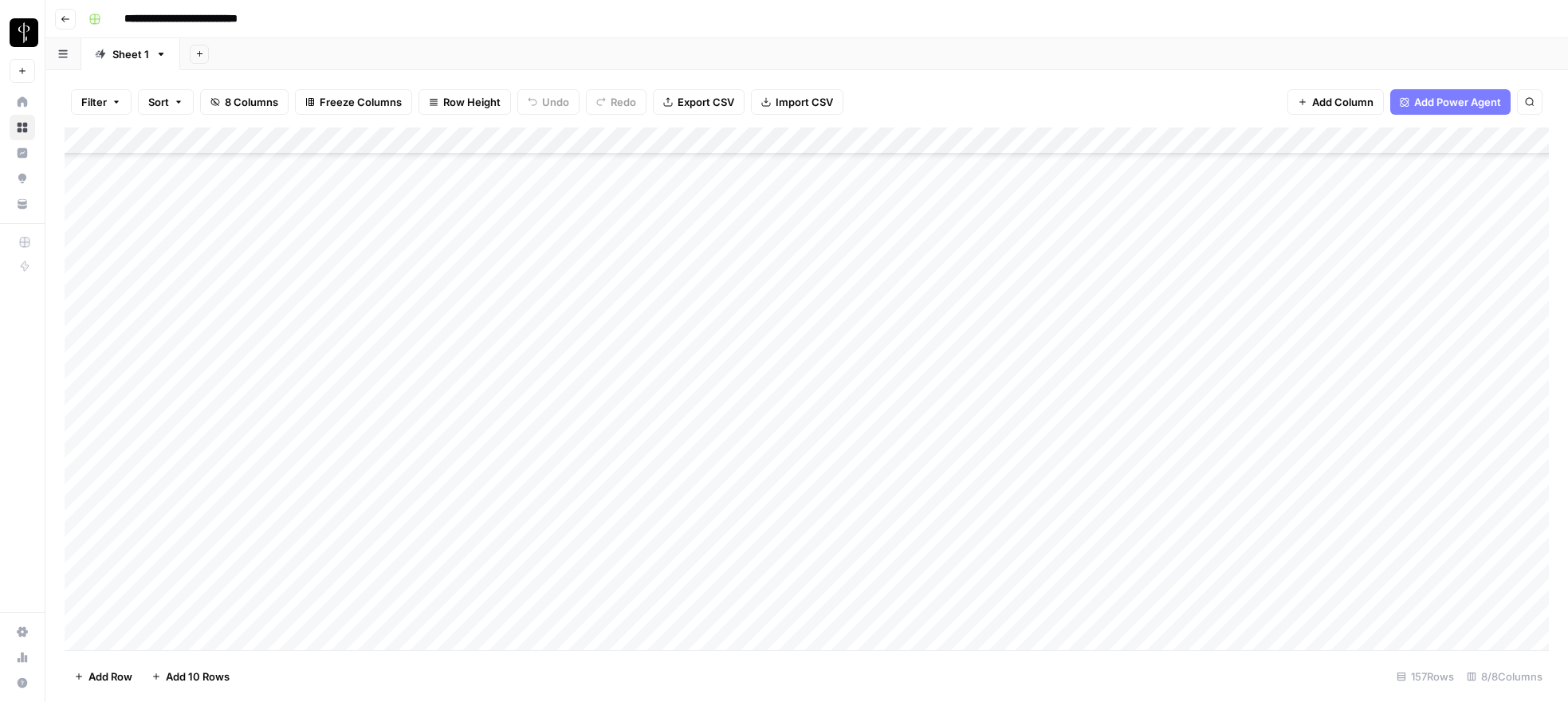
scroll to position [1653, 0]
click at [1033, 270] on div "Add Column" at bounding box center [807, 389] width 1484 height 523
click at [999, 274] on div "Add Column" at bounding box center [807, 389] width 1484 height 523
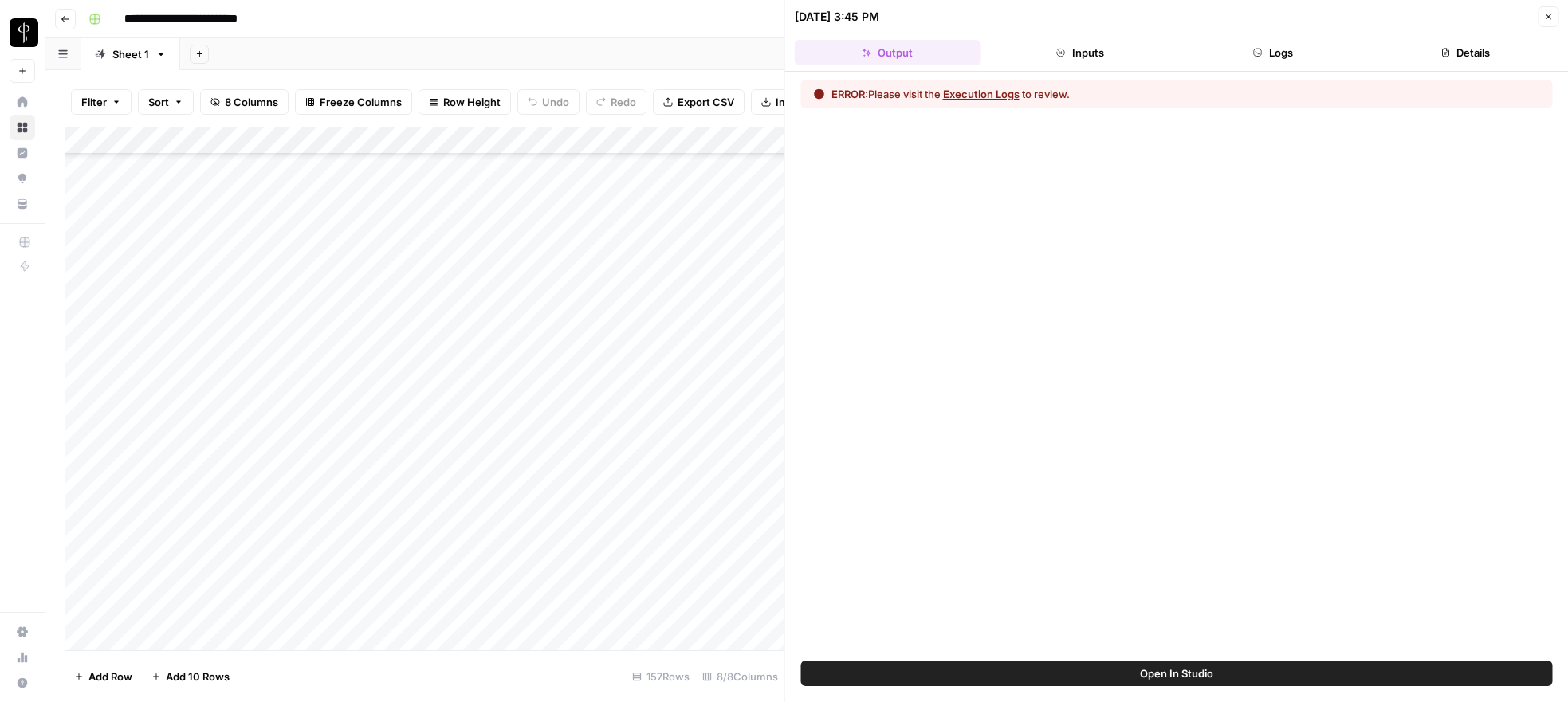
click at [1262, 58] on button "Logs" at bounding box center [1274, 52] width 187 height 26
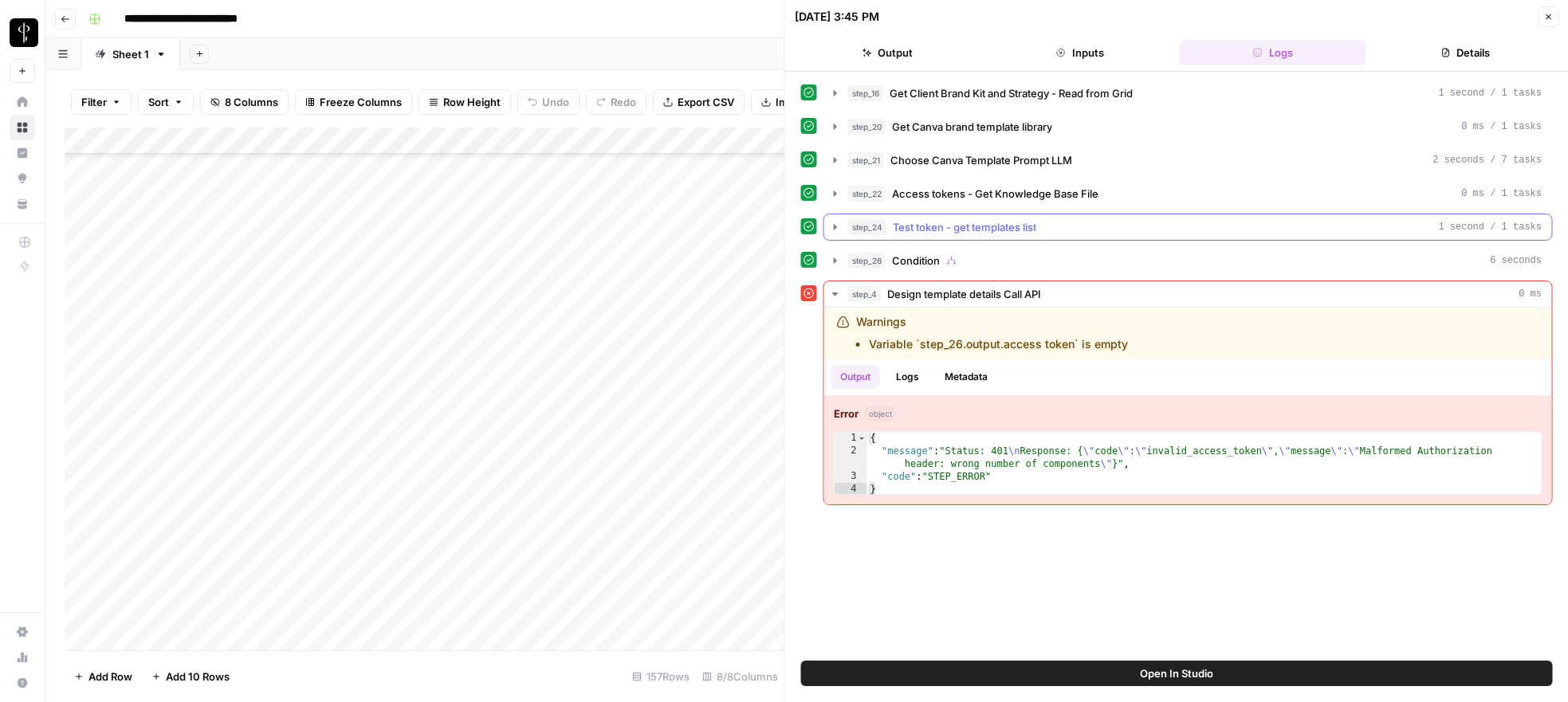
click at [836, 229] on icon "button" at bounding box center [834, 227] width 12 height 12
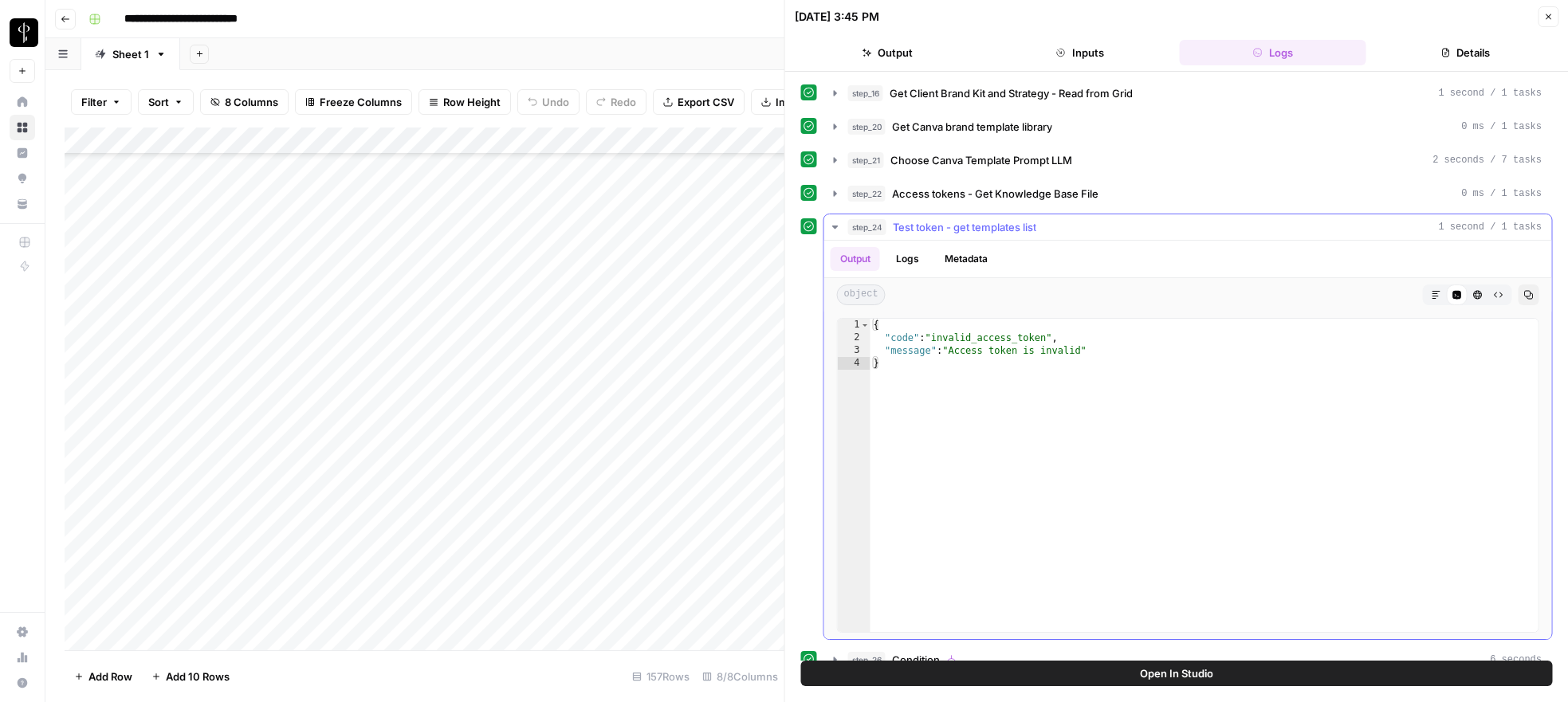
click at [836, 229] on icon "button" at bounding box center [834, 227] width 12 height 12
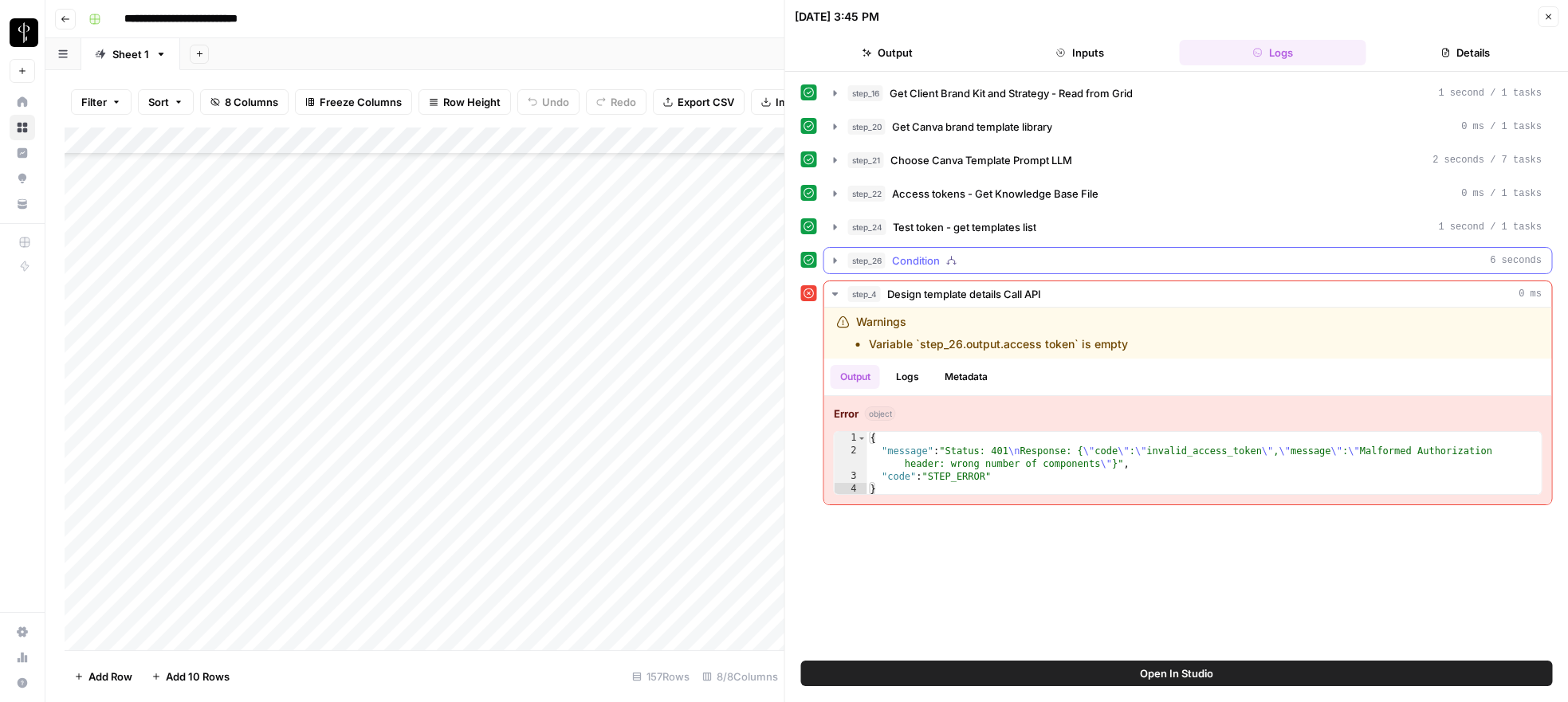
click at [837, 256] on icon "button" at bounding box center [834, 260] width 12 height 12
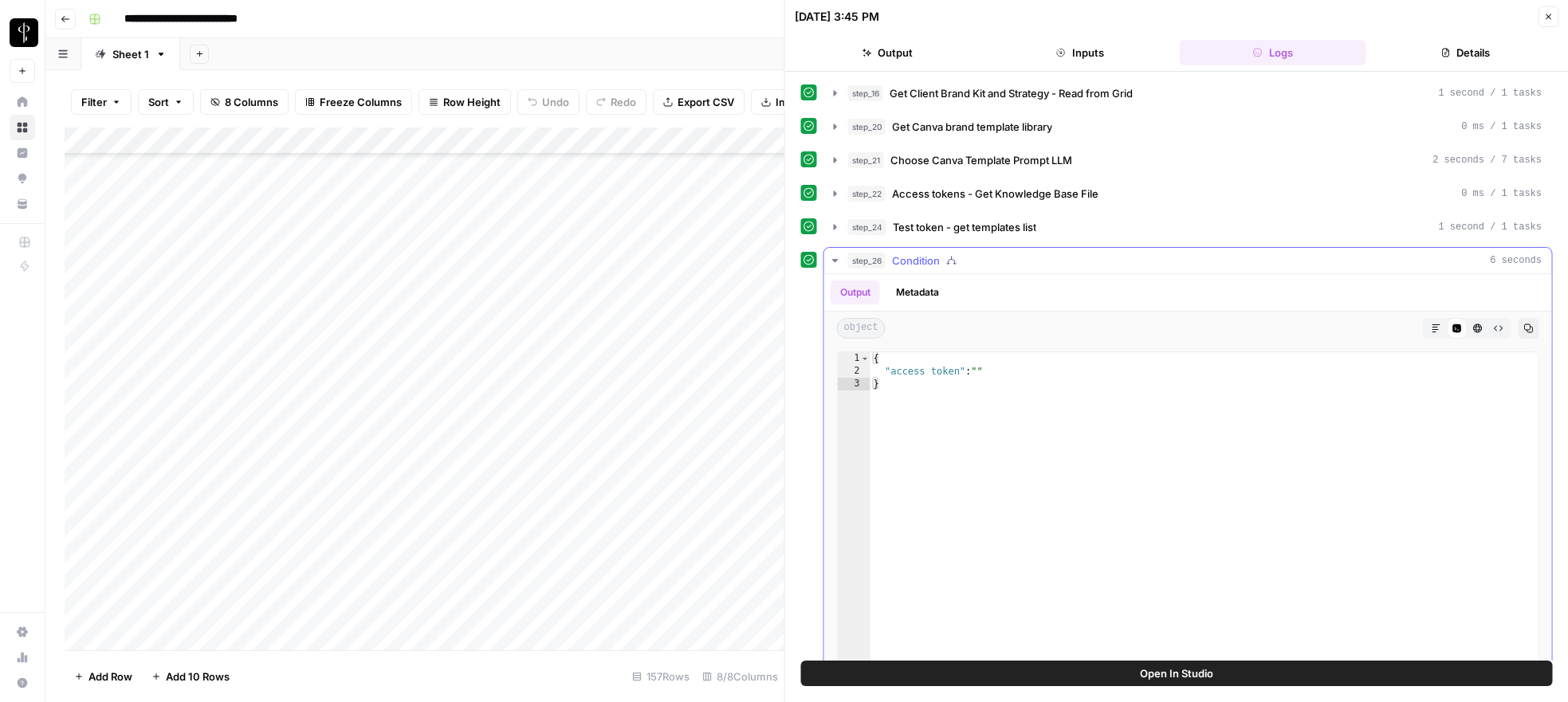
click at [911, 285] on button "Metadata" at bounding box center [917, 292] width 62 height 24
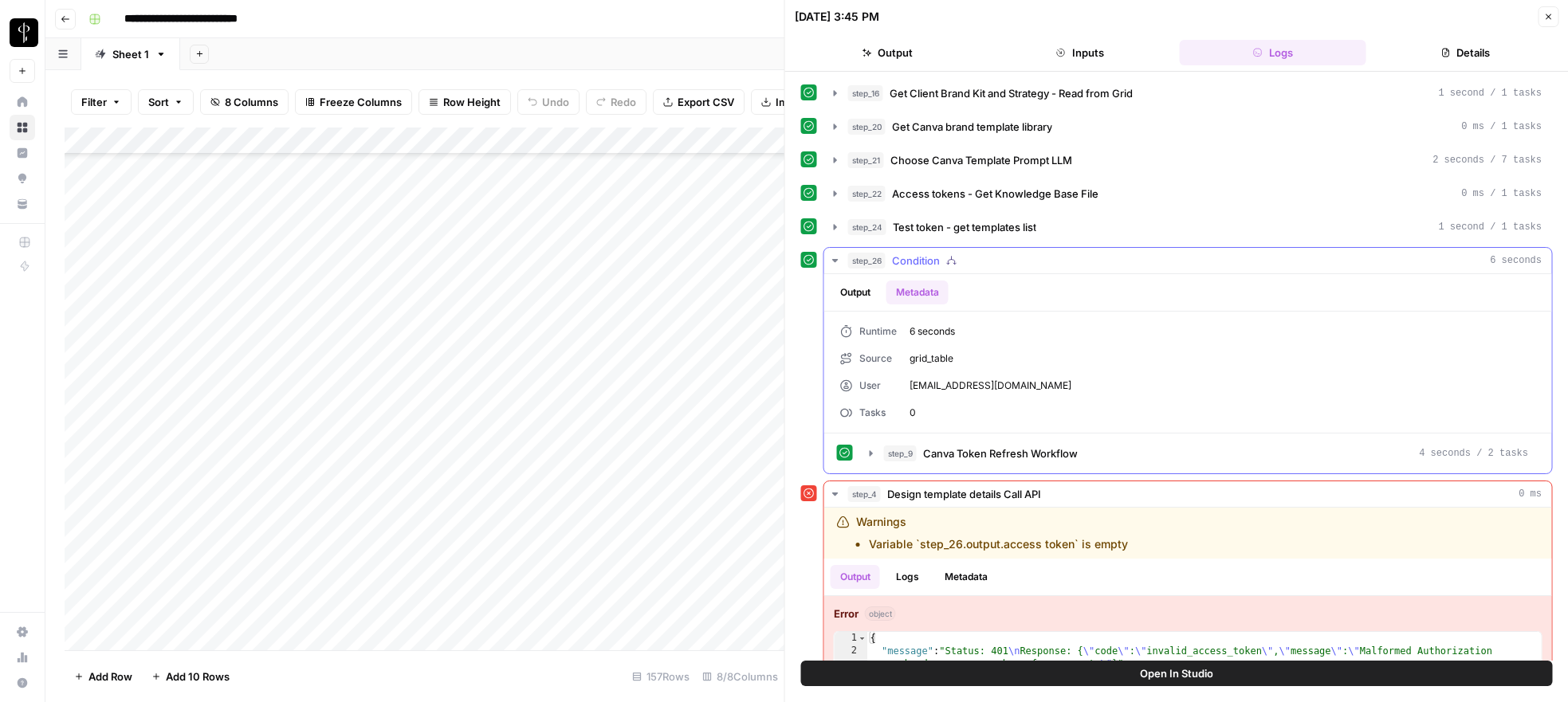
click at [911, 285] on button "Metadata" at bounding box center [917, 292] width 62 height 24
click at [871, 451] on icon "button" at bounding box center [871, 453] width 3 height 6
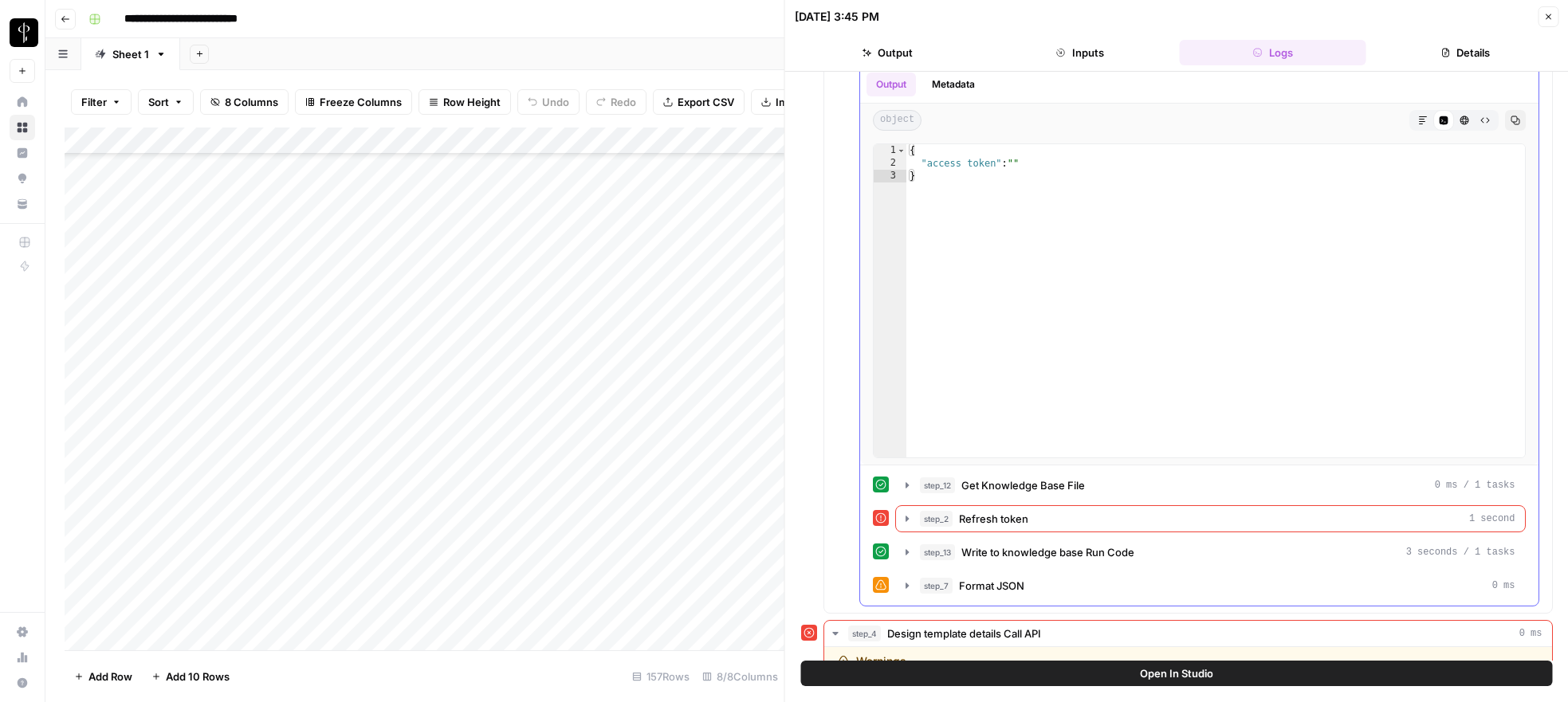
scroll to position [410, 0]
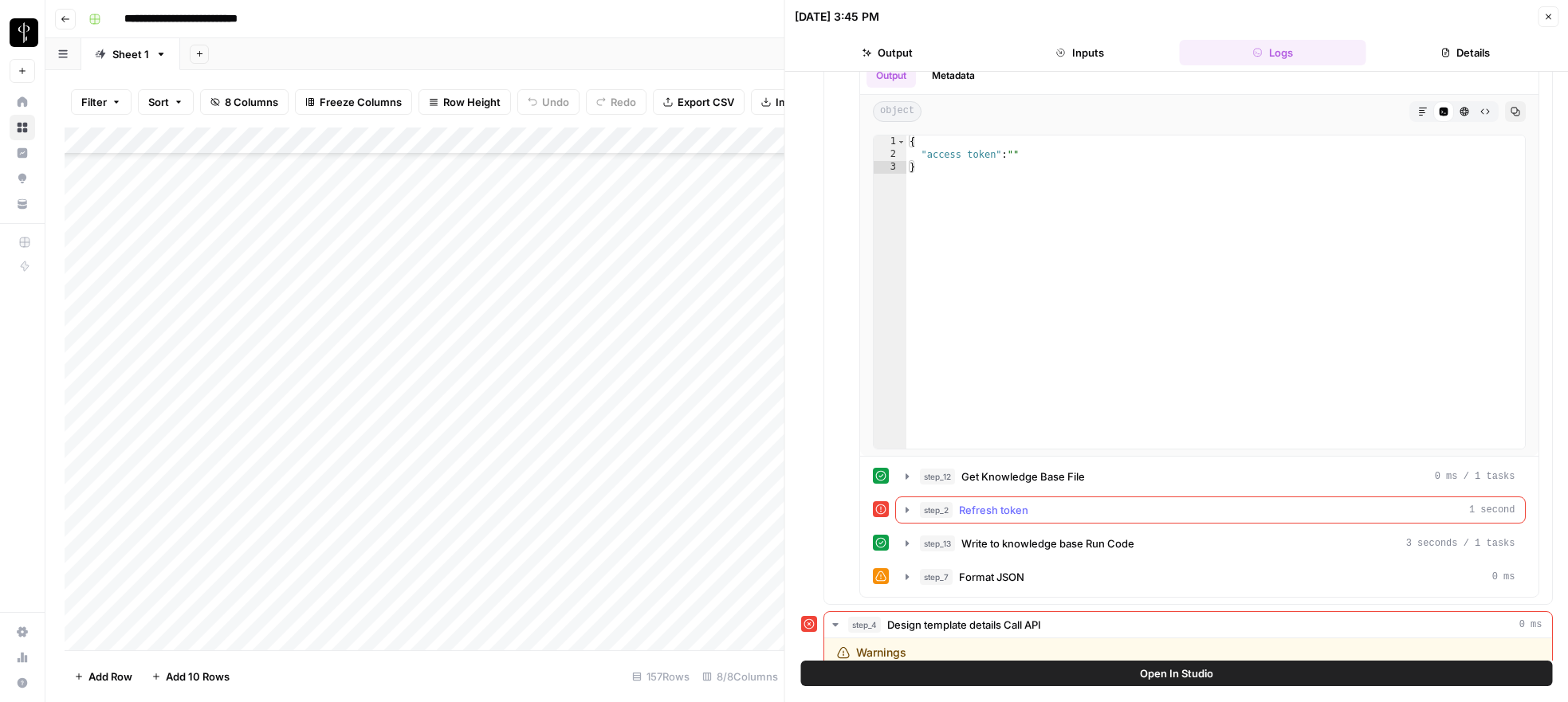
click at [906, 511] on icon "button" at bounding box center [907, 510] width 3 height 6
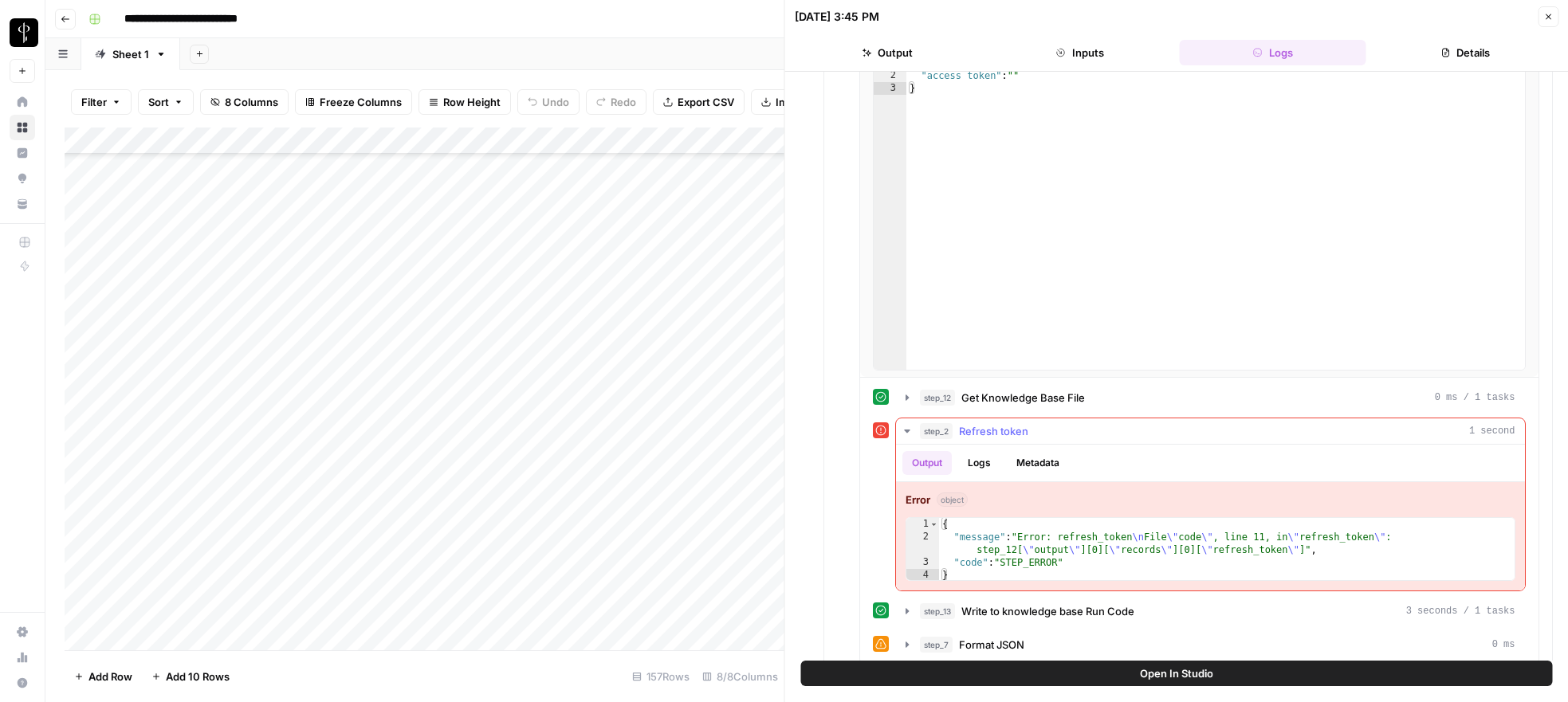
scroll to position [490, 0]
click at [907, 395] on icon "button" at bounding box center [907, 396] width 3 height 6
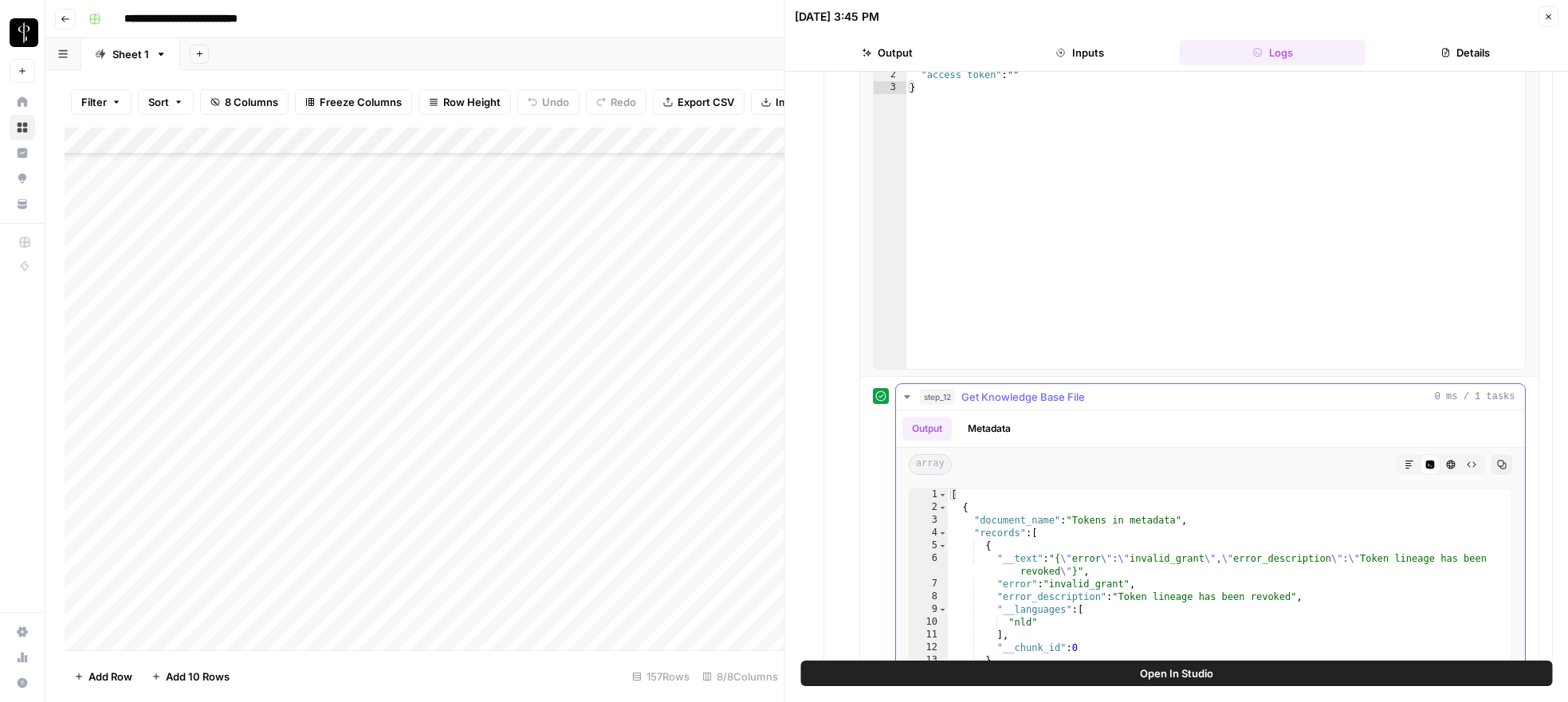
click at [907, 395] on icon "button" at bounding box center [907, 396] width 6 height 3
